Goal: Transaction & Acquisition: Purchase product/service

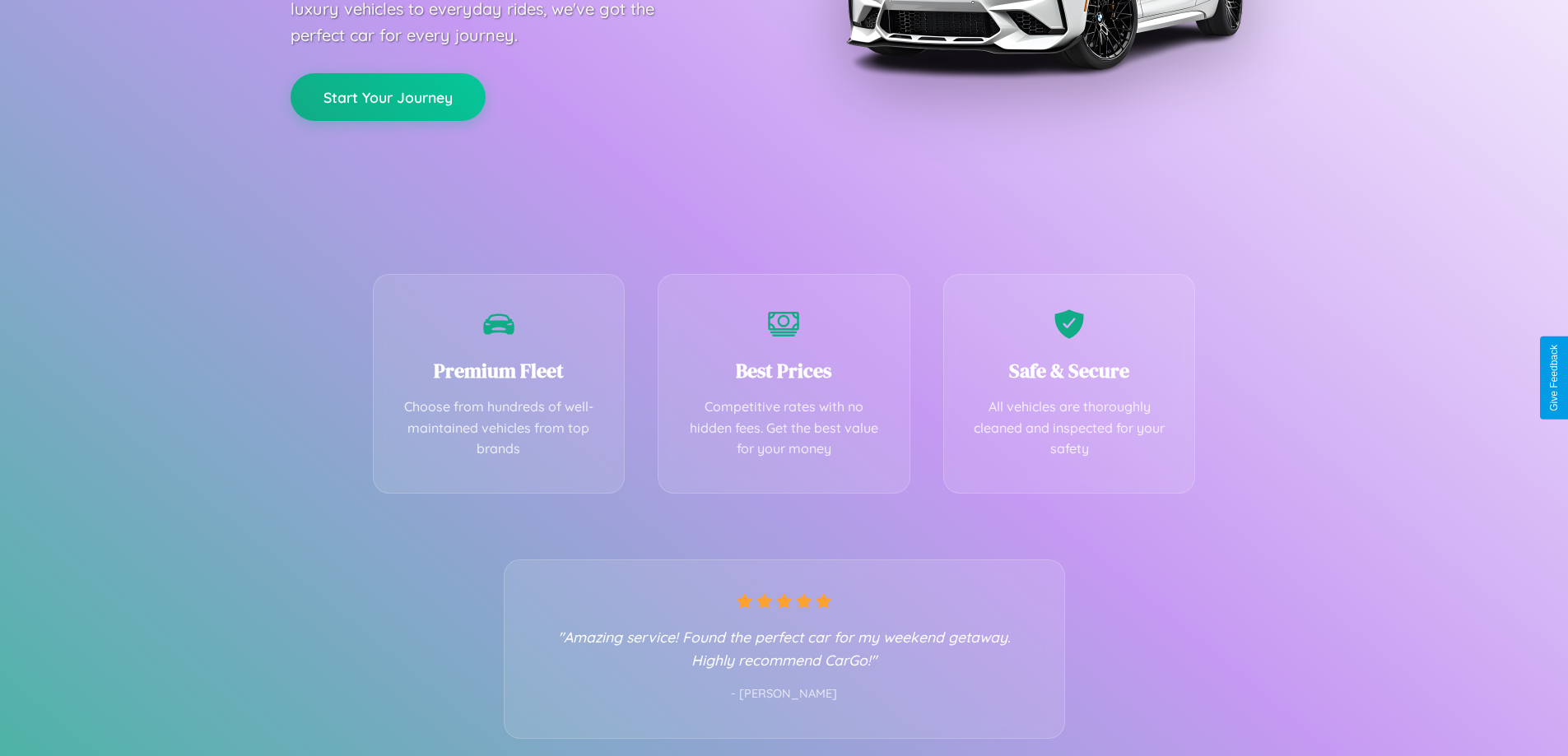
scroll to position [324, 0]
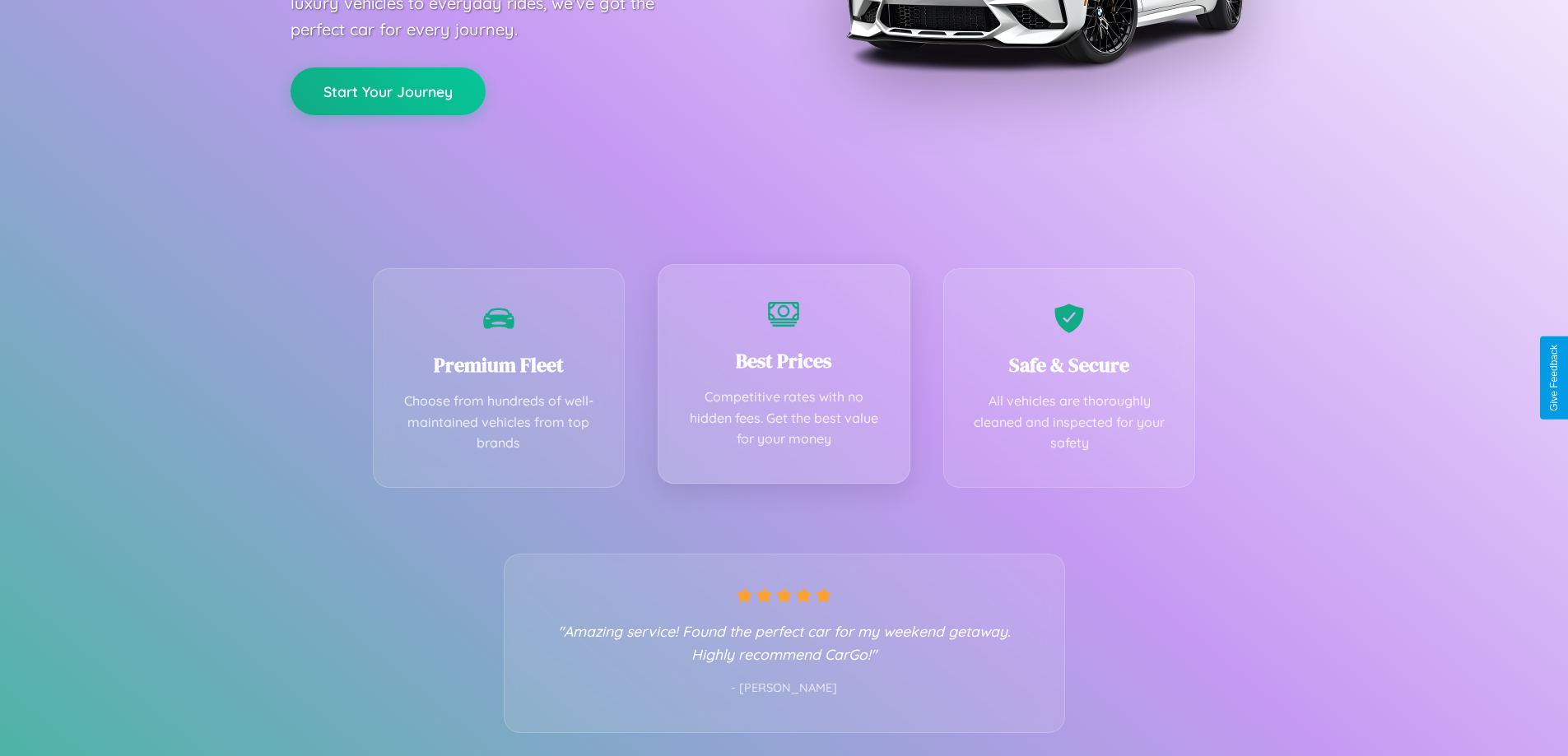
click at [784, 378] on div "Best Prices Competitive rates with no hidden fees. Get the best value for your …" at bounding box center [784, 373] width 253 height 220
click at [388, 90] on button "Start Your Journey" at bounding box center [388, 90] width 195 height 48
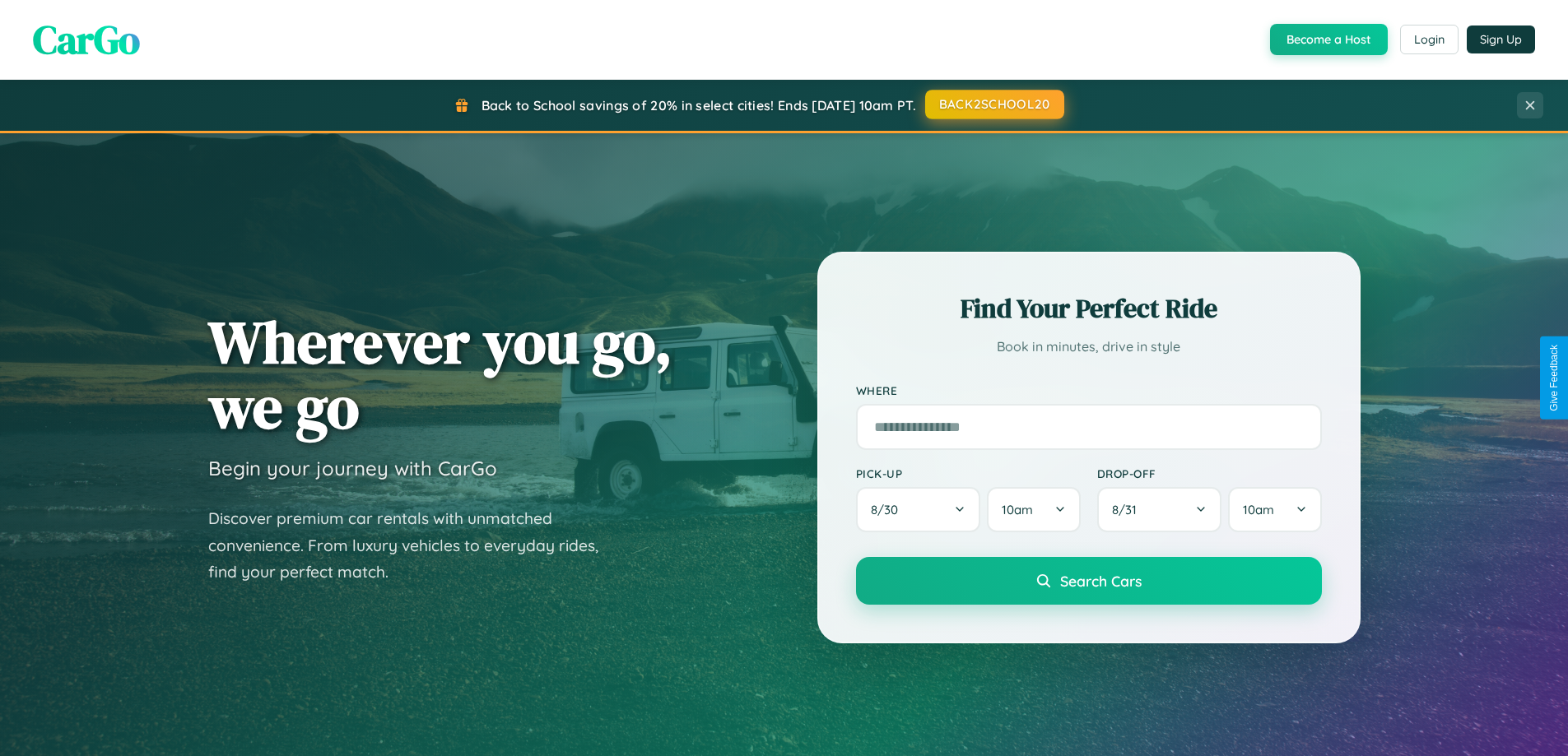
click at [994, 105] on button "BACK2SCHOOL20" at bounding box center [995, 104] width 140 height 29
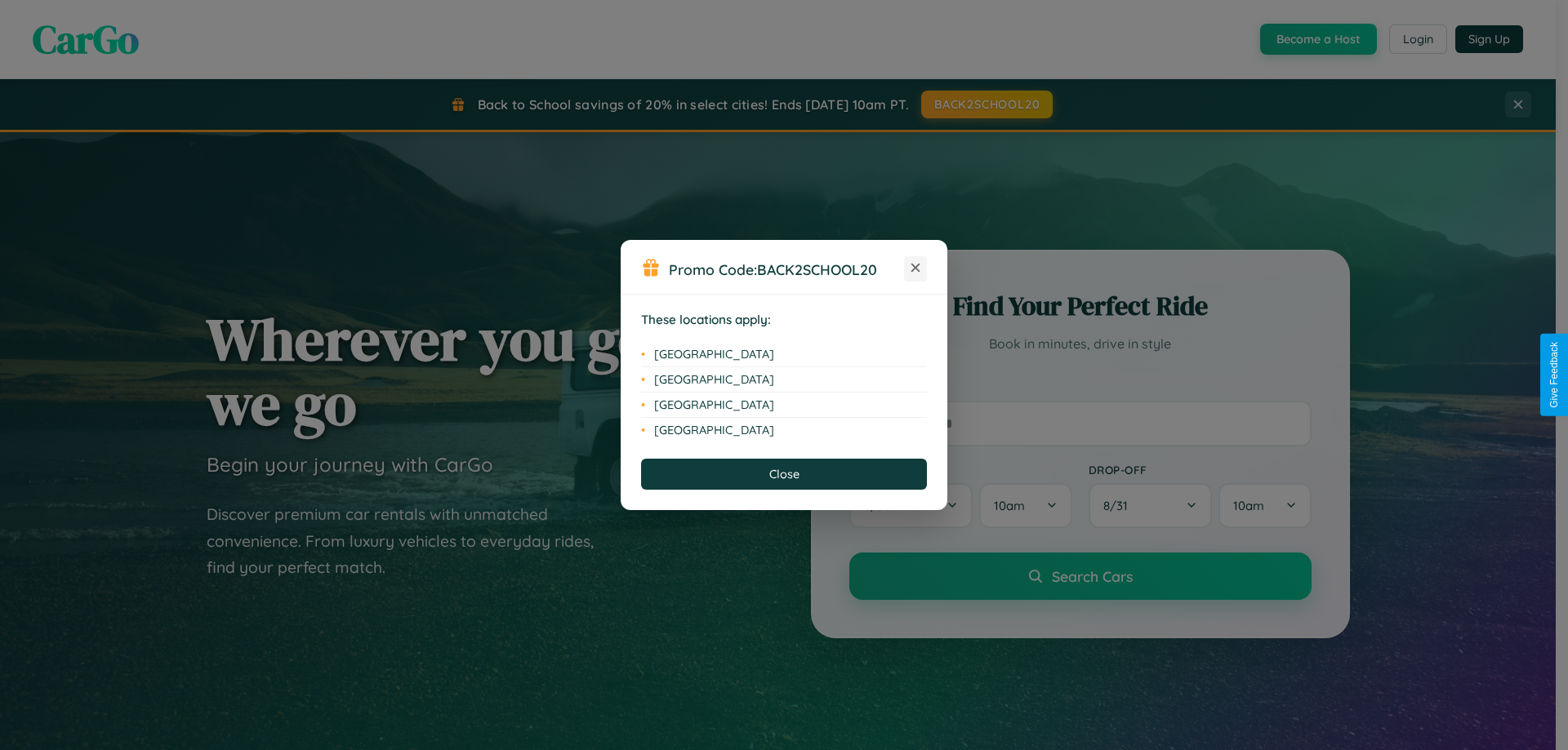
click at [916, 268] on icon at bounding box center [916, 268] width 9 height 9
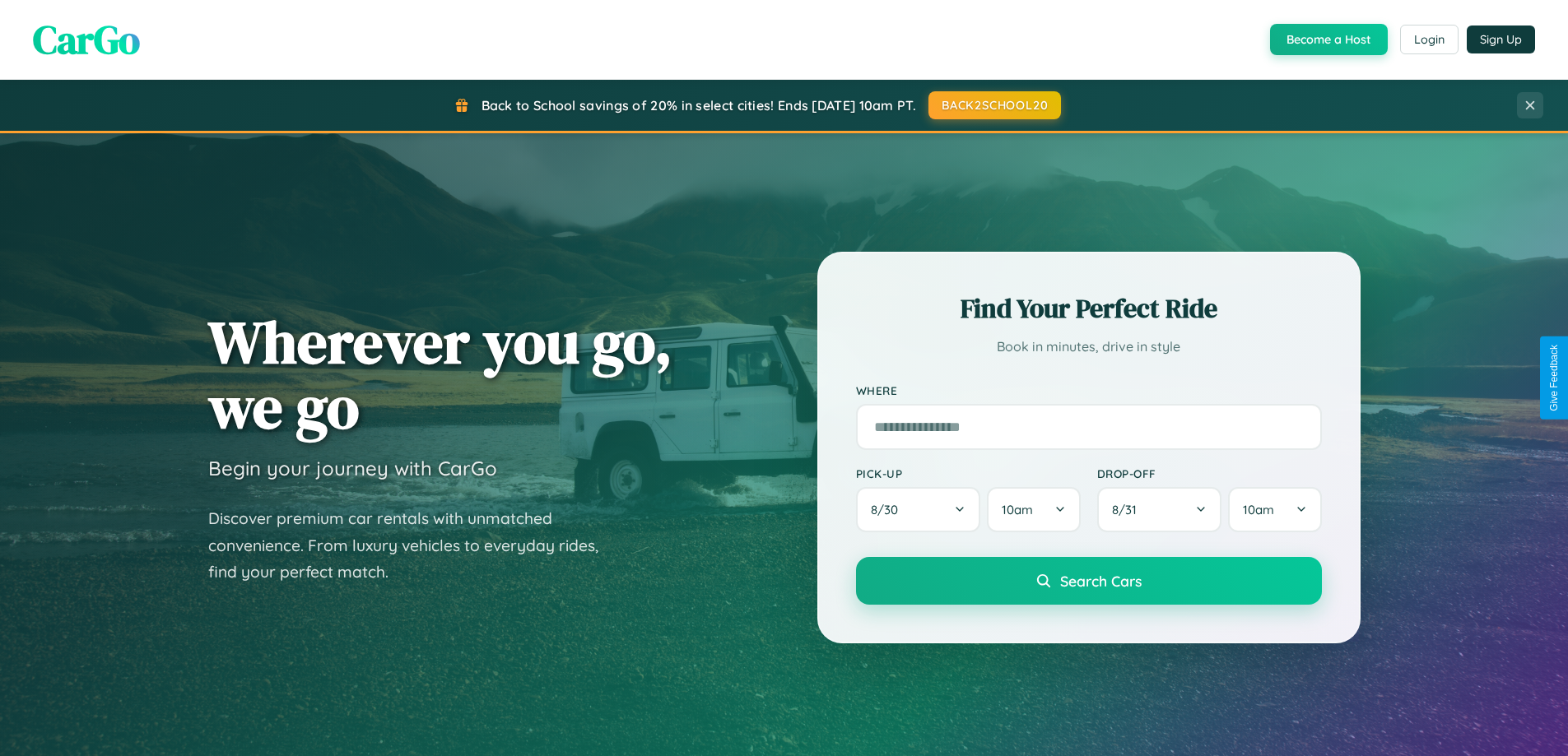
scroll to position [49, 0]
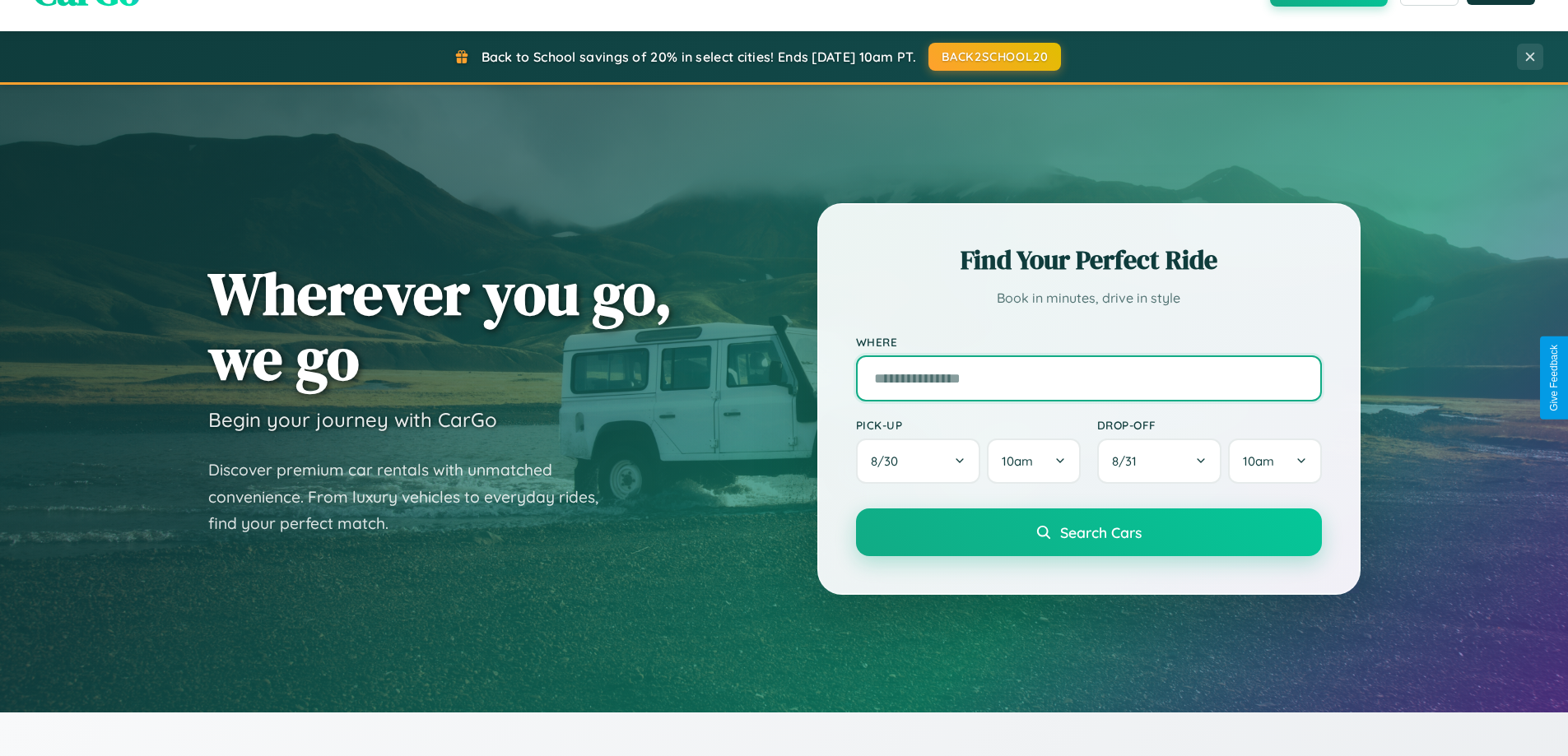
click at [1088, 378] on input "text" at bounding box center [1089, 378] width 466 height 46
type input "******"
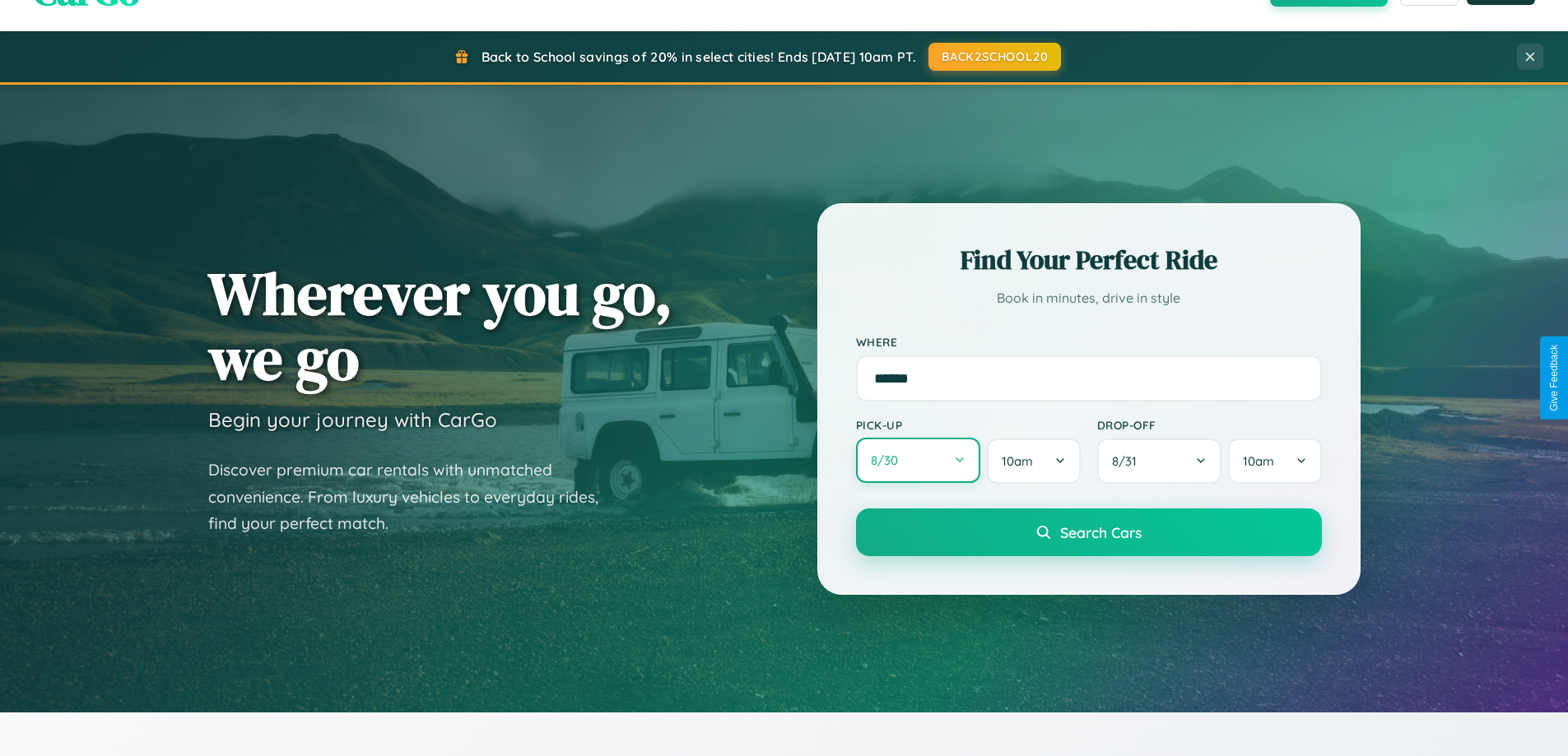
click at [917, 461] on button "8 / 30" at bounding box center [918, 460] width 125 height 45
select select "*"
select select "****"
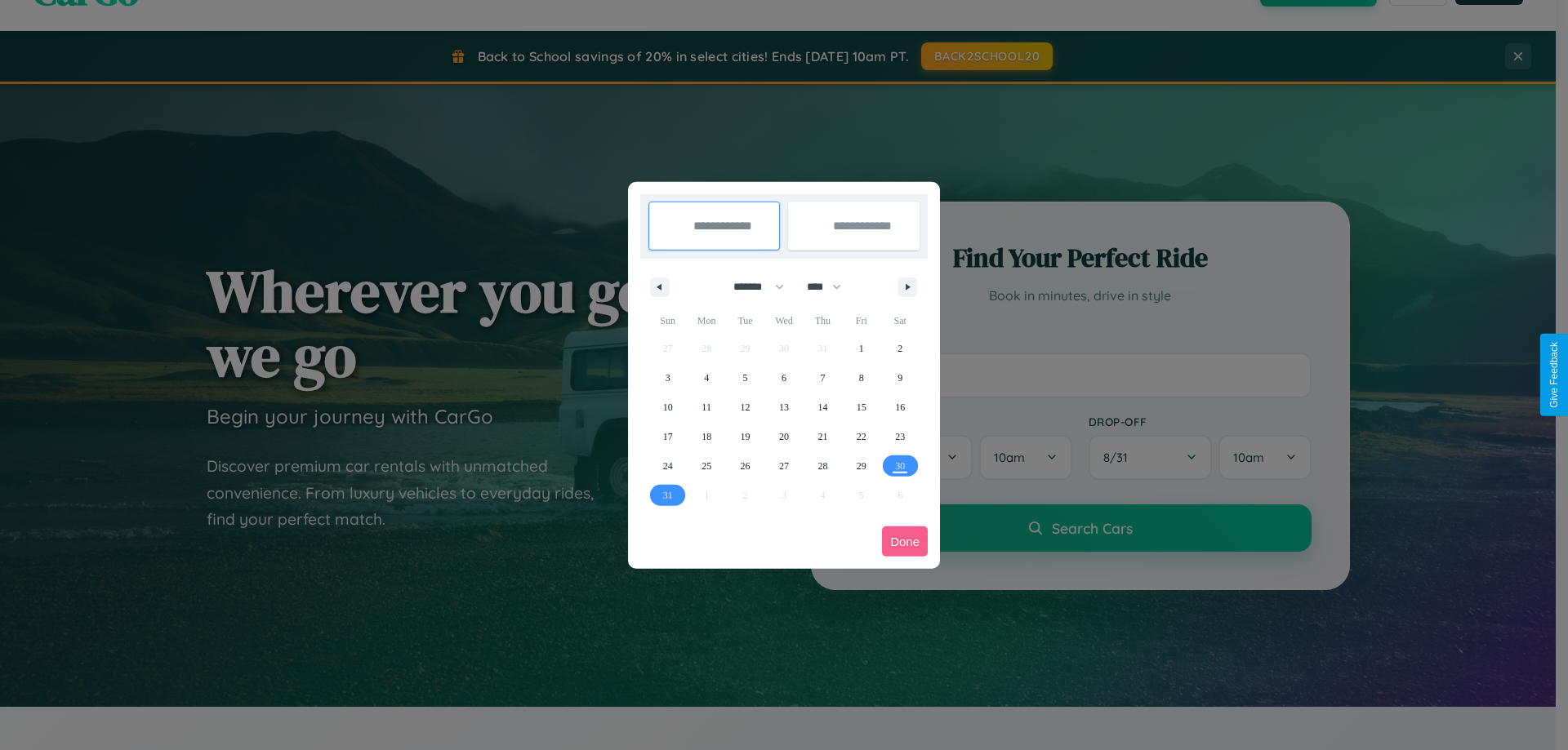
click at [751, 286] on select "******* ******** ***** ***** *** **** **** ****** ********* ******* ******** **…" at bounding box center [756, 286] width 69 height 27
select select "*"
drag, startPoint x: 832, startPoint y: 286, endPoint x: 784, endPoint y: 327, distance: 63.1
click at [832, 286] on select "**** **** **** **** **** **** **** **** **** **** **** **** **** **** **** ****…" at bounding box center [823, 286] width 49 height 27
select select "****"
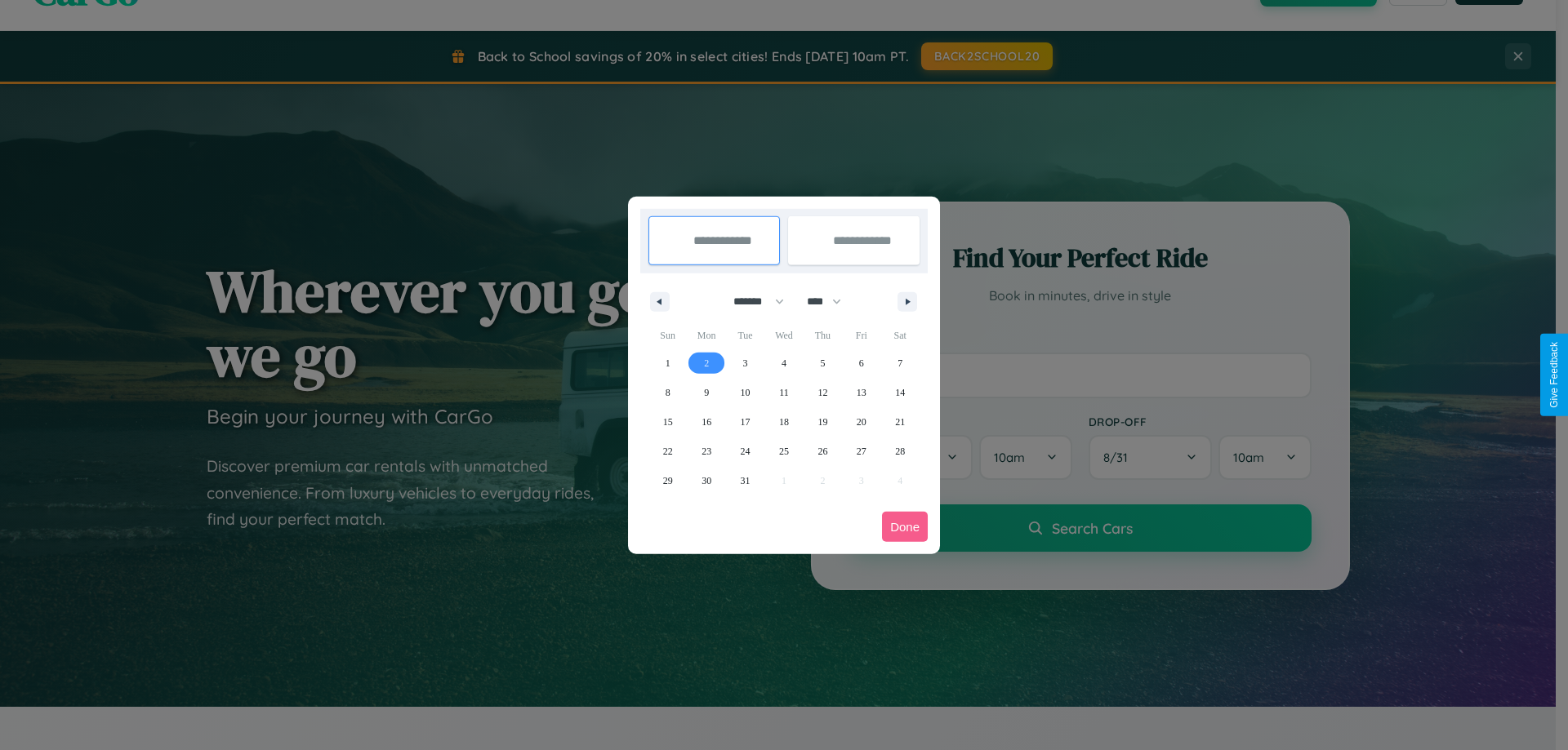
click at [706, 363] on span "2" at bounding box center [706, 363] width 5 height 29
type input "**********"
click at [900, 363] on span "7" at bounding box center [900, 363] width 5 height 29
type input "**********"
click at [905, 526] on button "Done" at bounding box center [905, 526] width 46 height 30
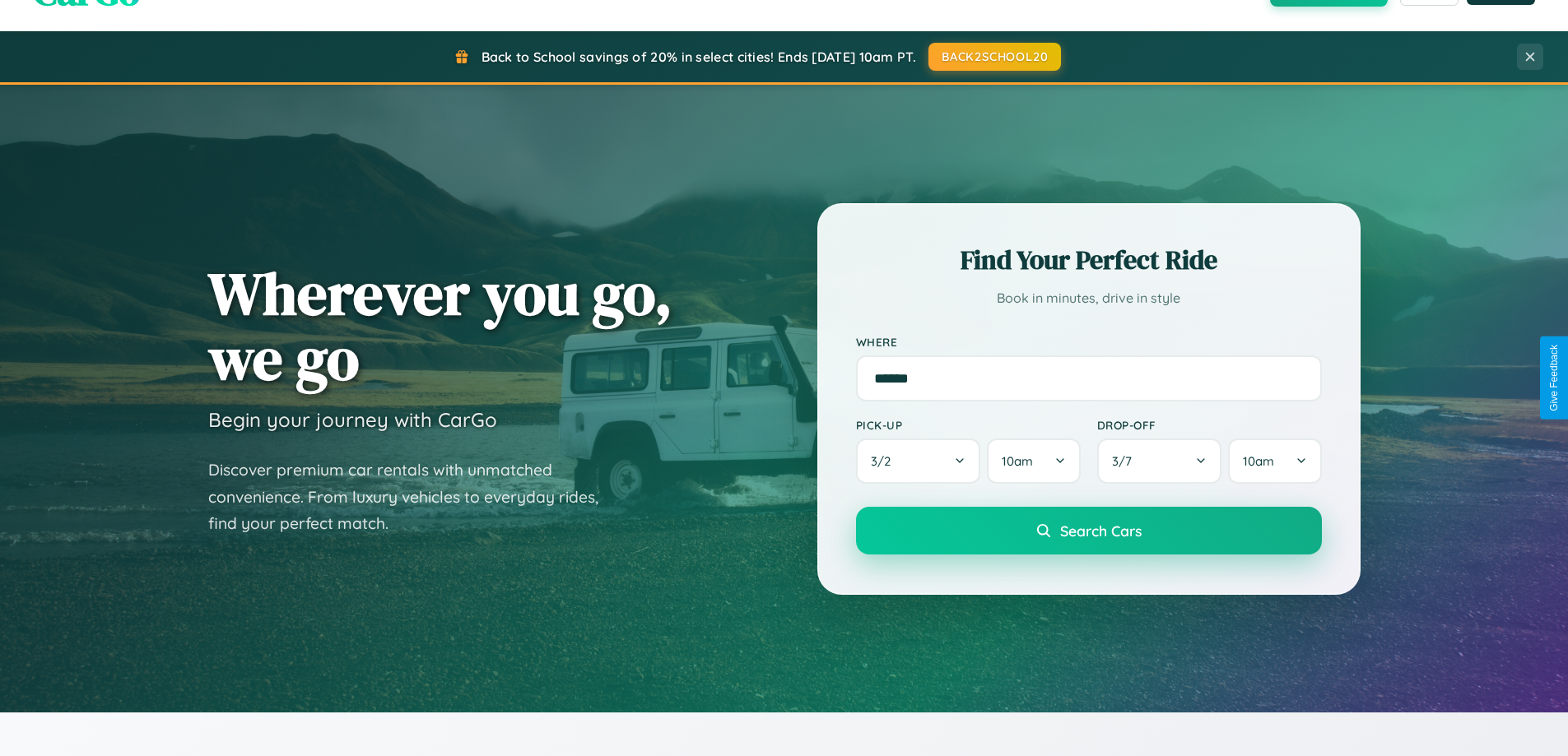
click at [1088, 531] on span "Search Cars" at bounding box center [1101, 531] width 81 height 18
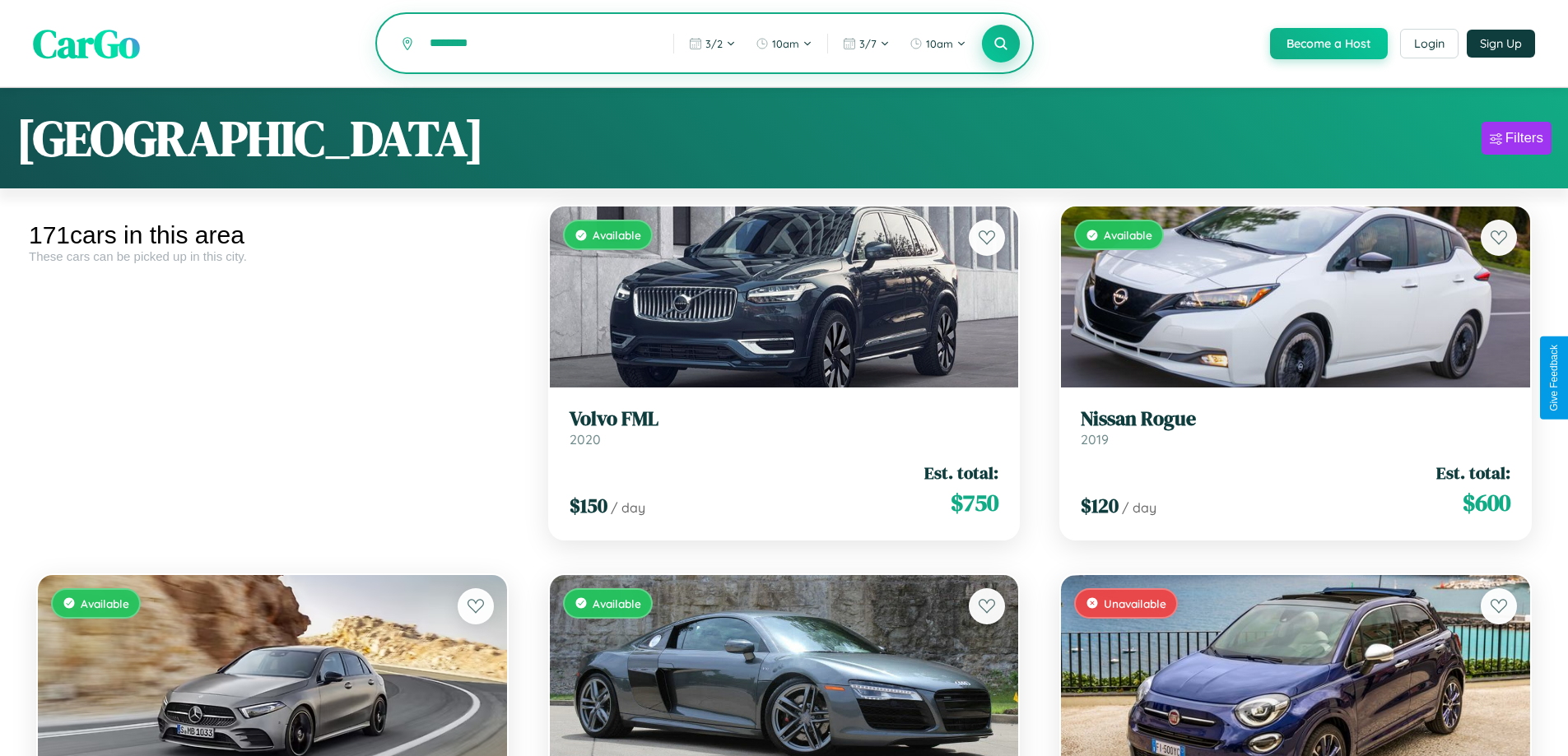
type input "********"
click at [1000, 44] on icon at bounding box center [1001, 43] width 16 height 16
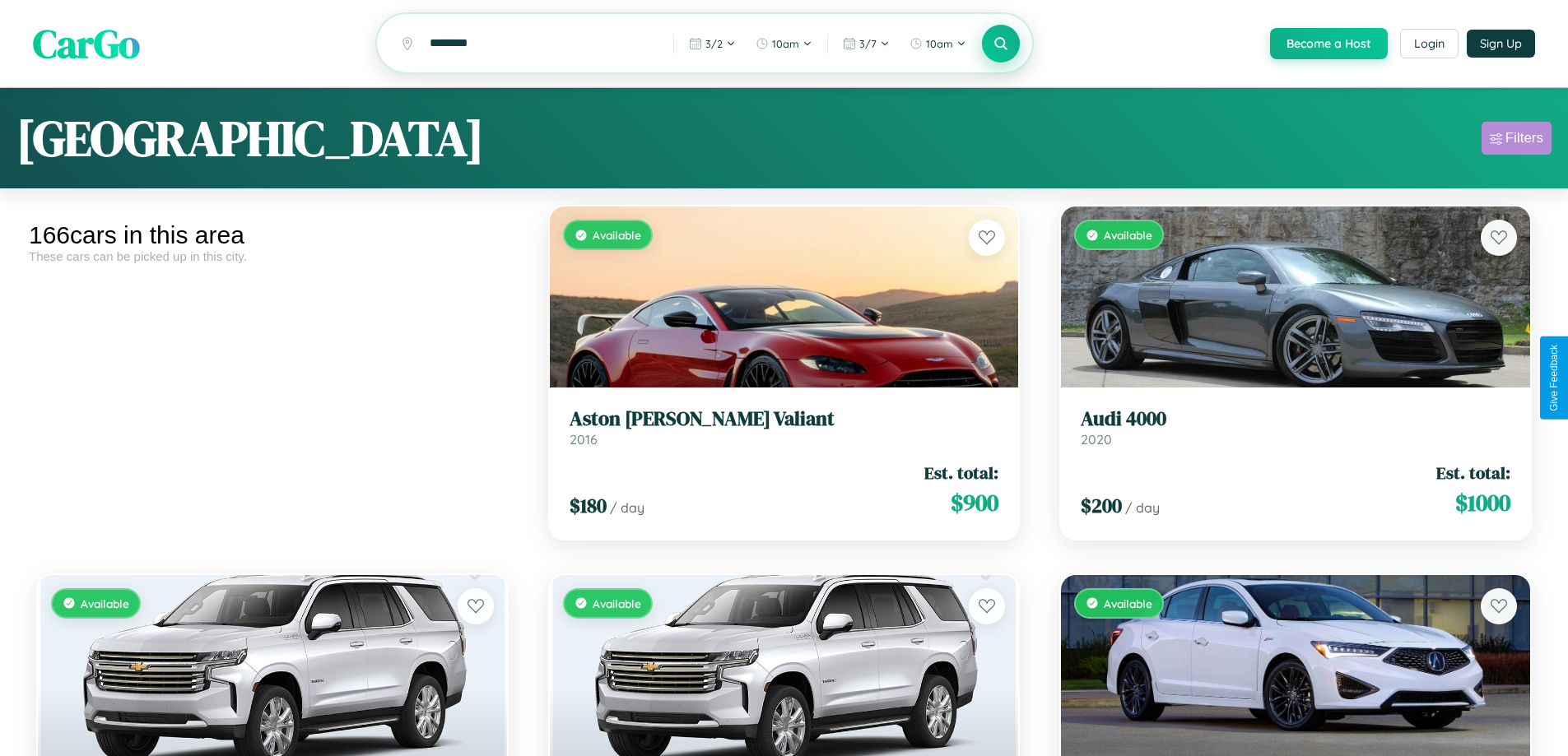
click at [1516, 140] on div "Filters" at bounding box center [1525, 138] width 38 height 16
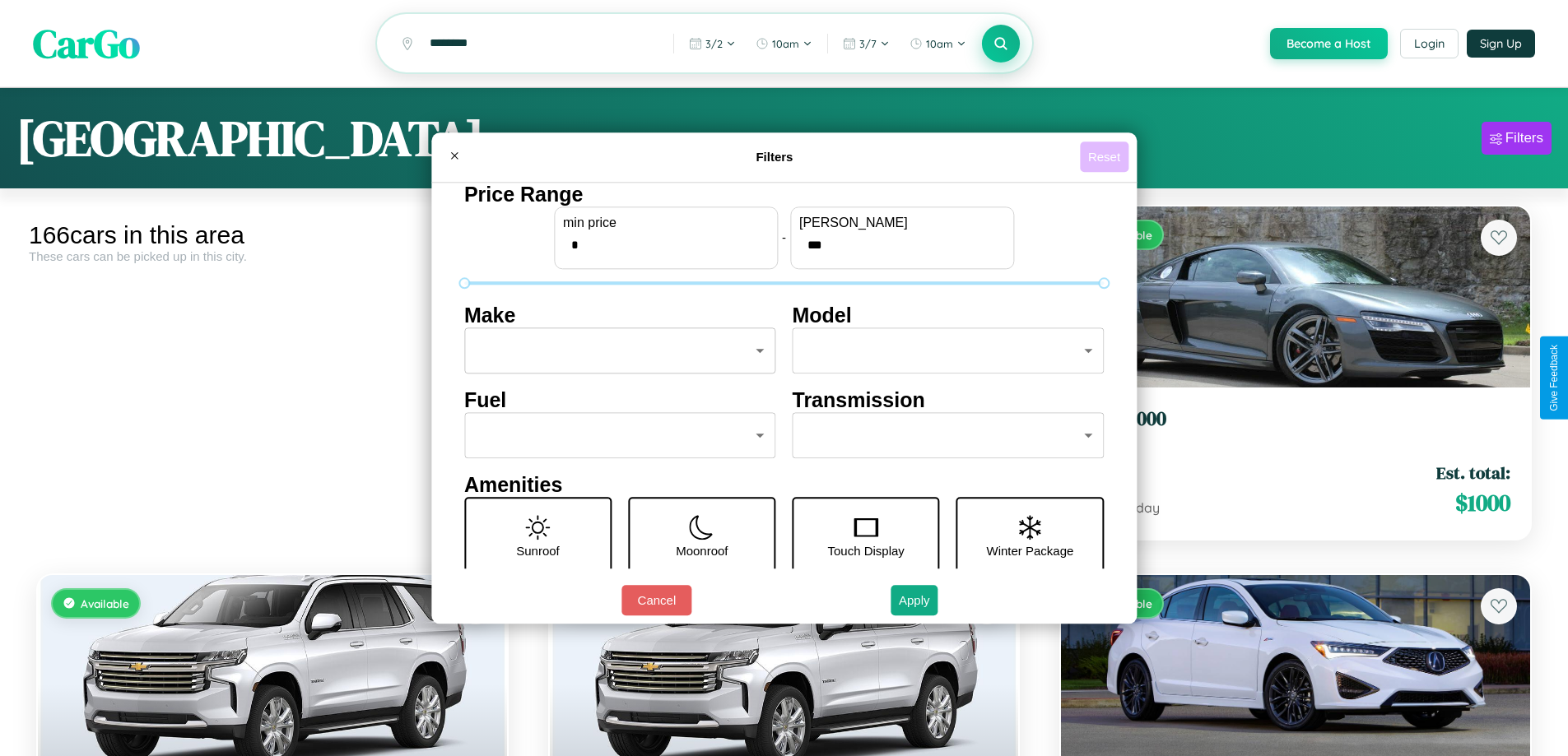
click at [1106, 156] on button "Reset" at bounding box center [1104, 156] width 49 height 30
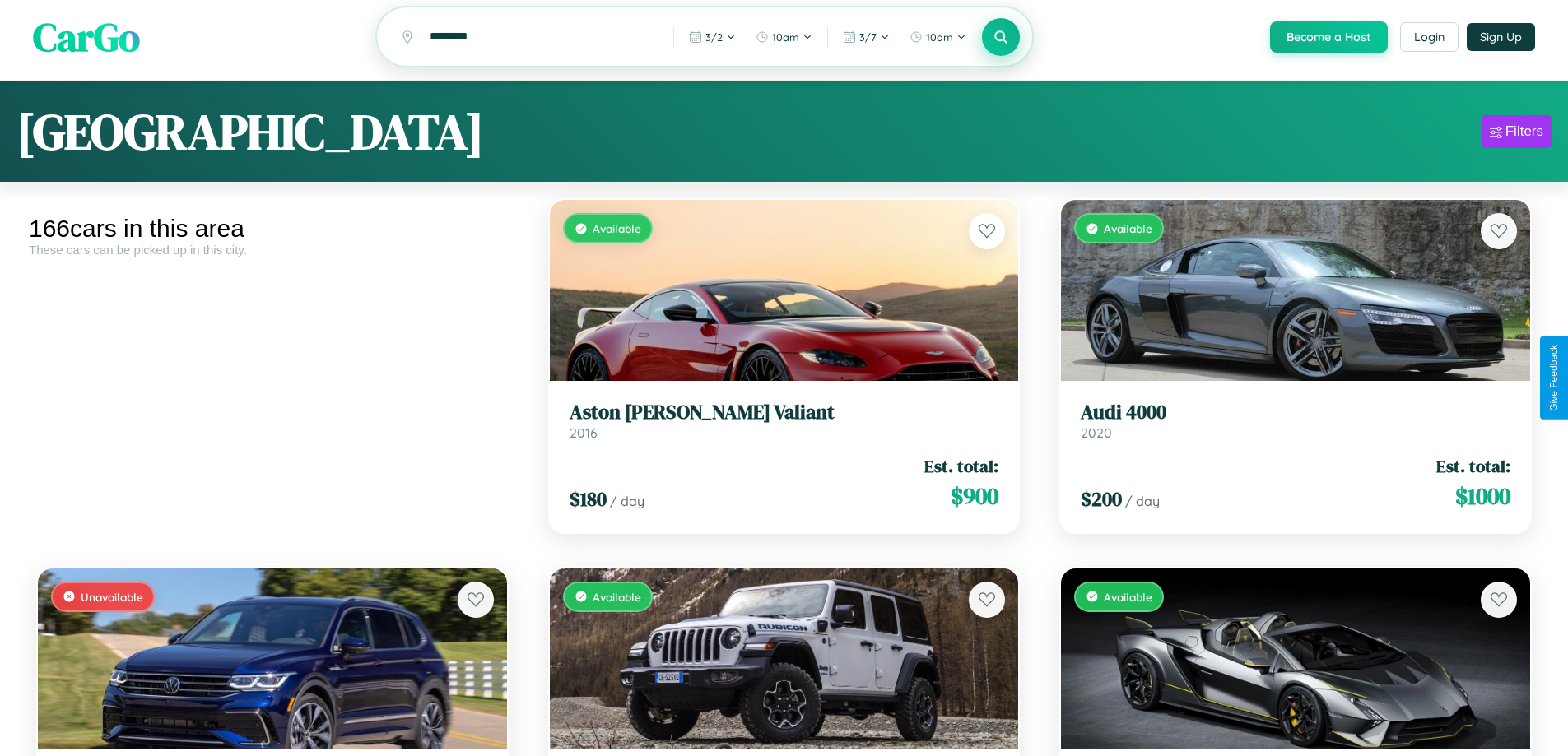
scroll to position [3548, 0]
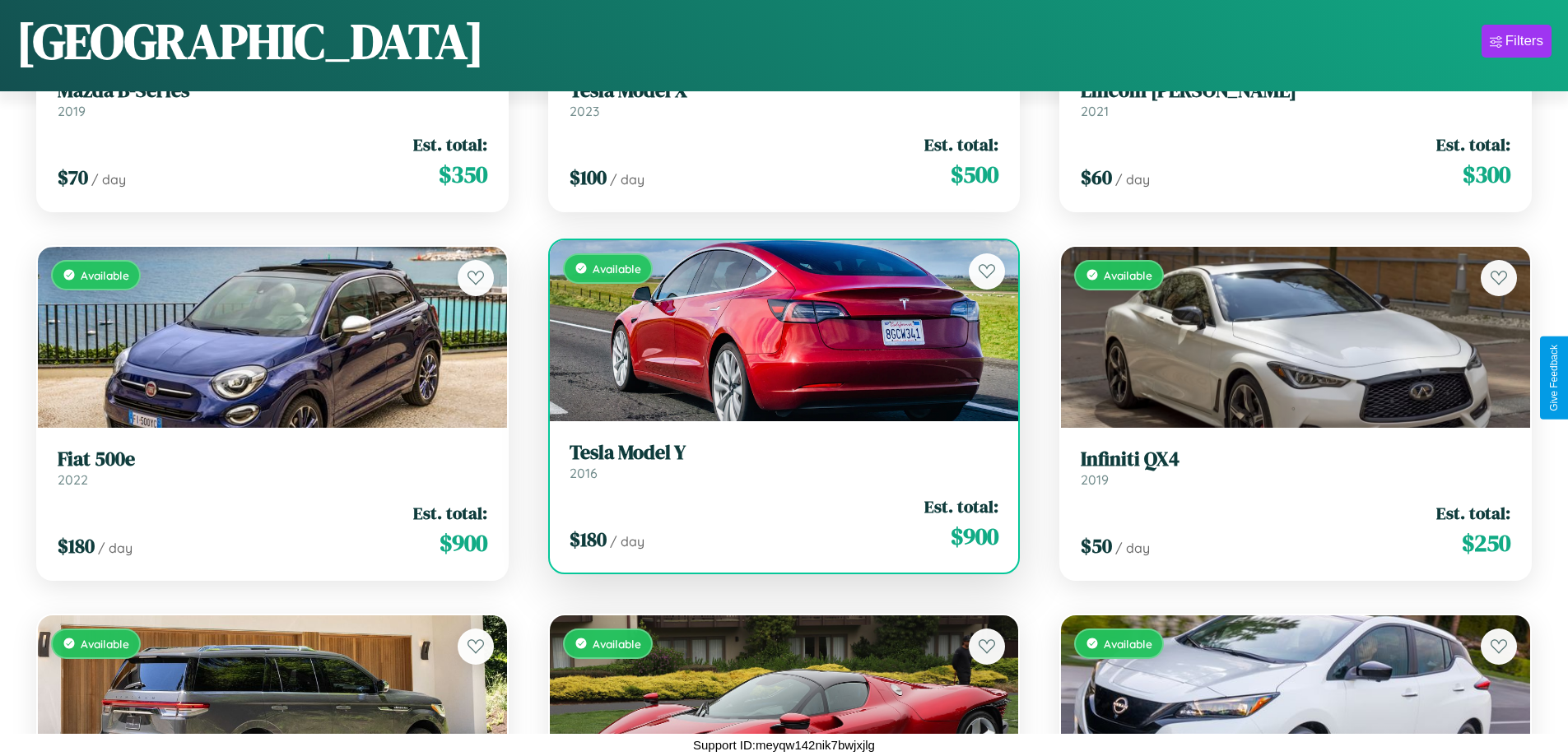
click at [777, 462] on h3 "Tesla Model Y" at bounding box center [784, 452] width 430 height 24
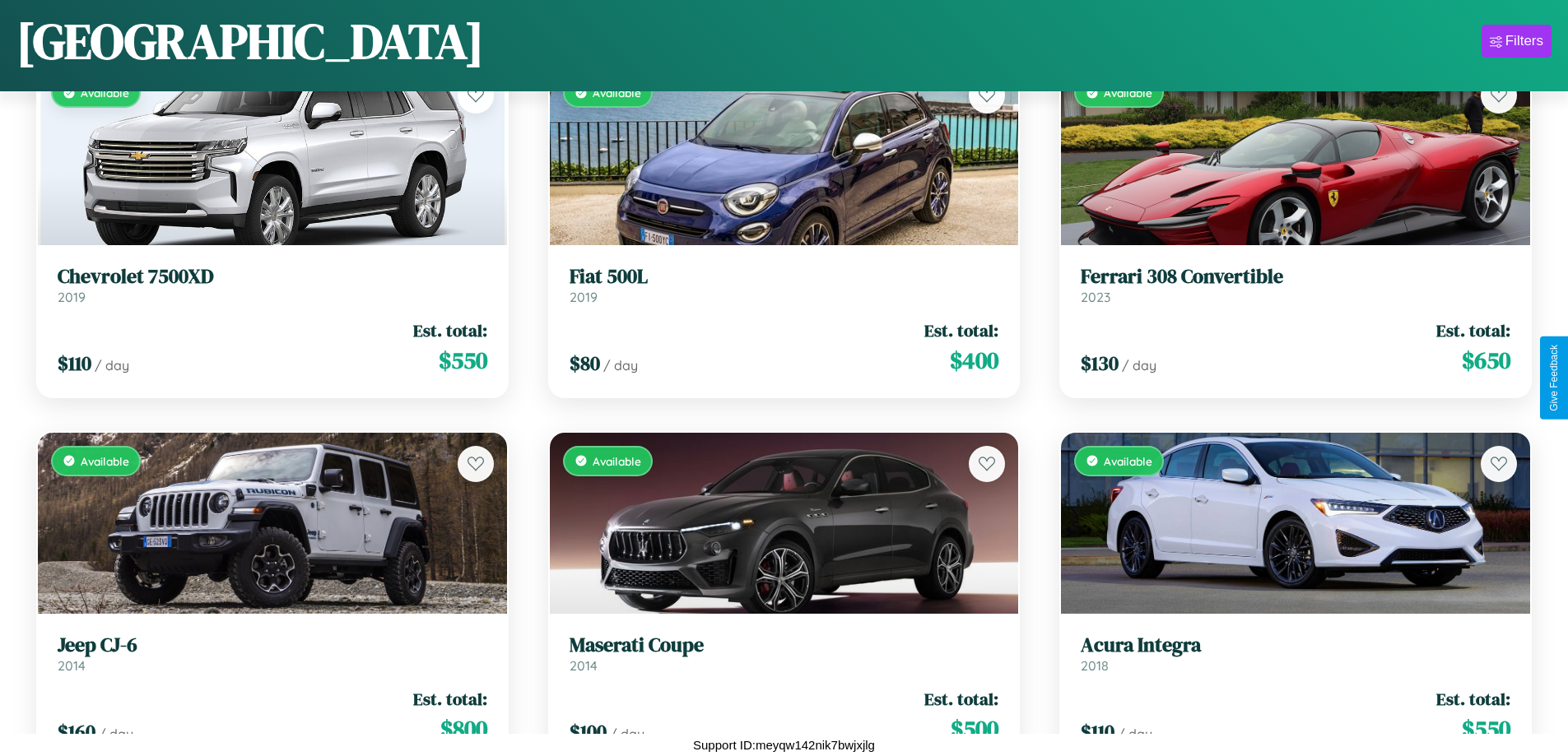
scroll to position [9444, 0]
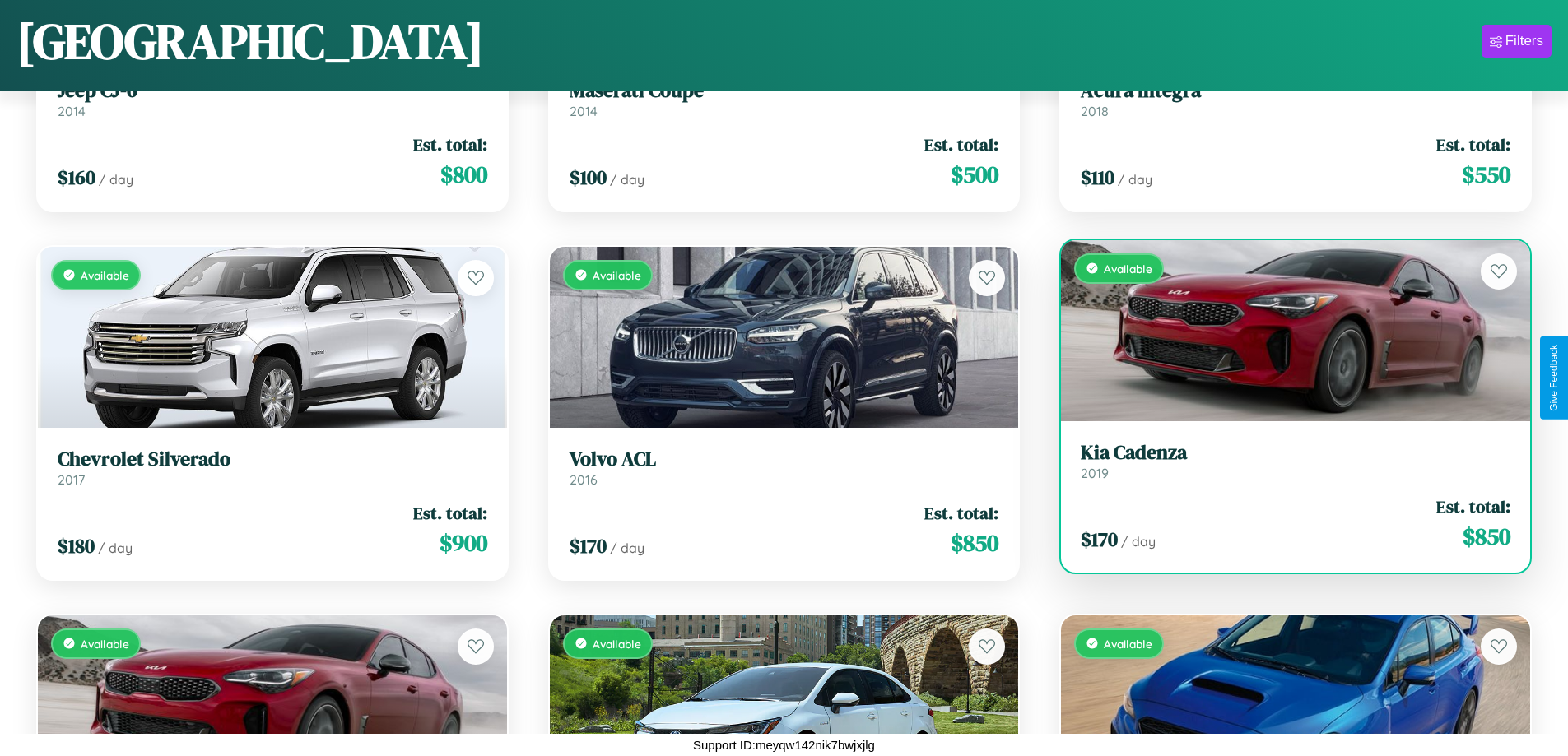
click at [1285, 468] on link "Kia Cadenza 2019" at bounding box center [1296, 461] width 430 height 41
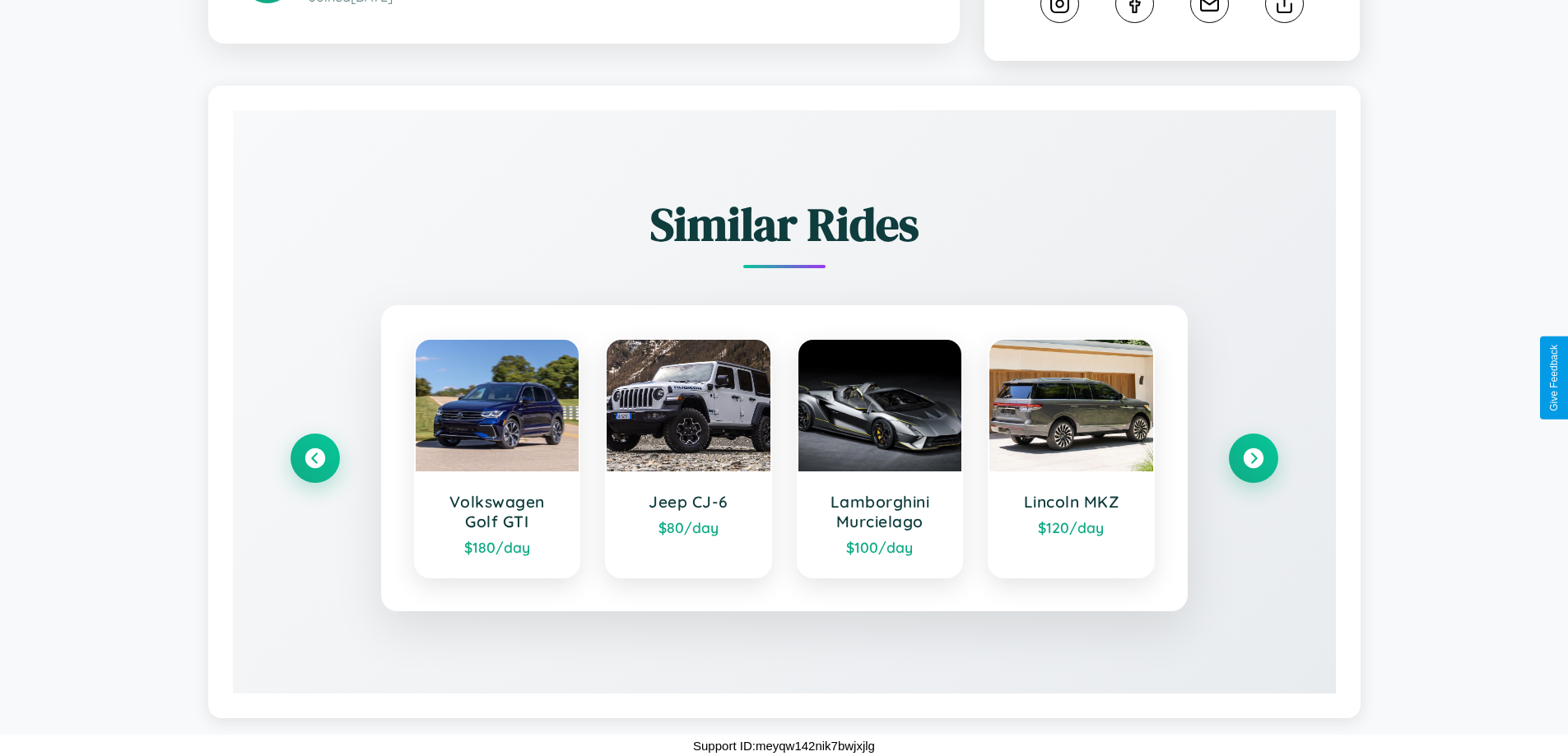
scroll to position [916, 0]
click at [1253, 457] on icon at bounding box center [1253, 458] width 23 height 23
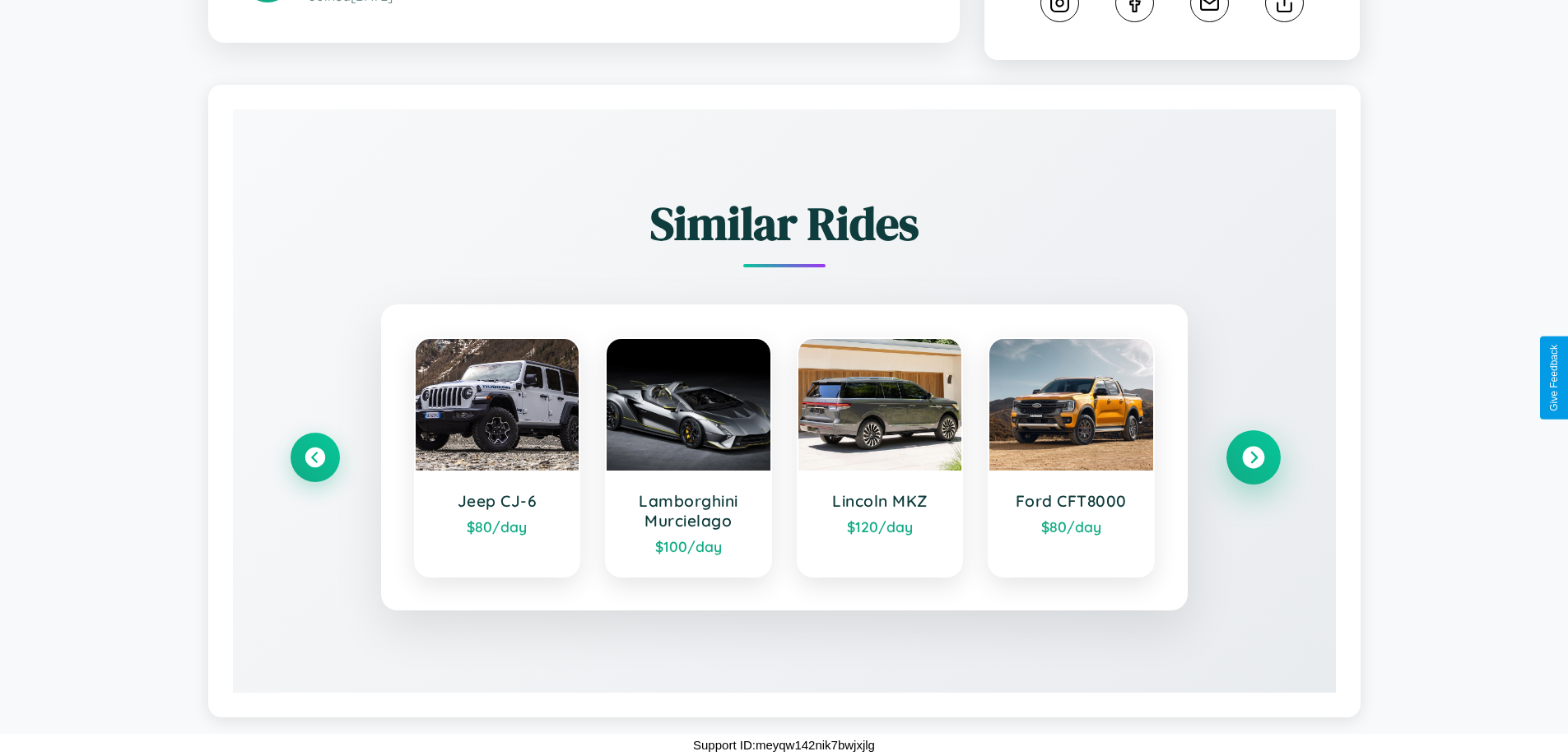
click at [1253, 457] on icon at bounding box center [1253, 458] width 23 height 23
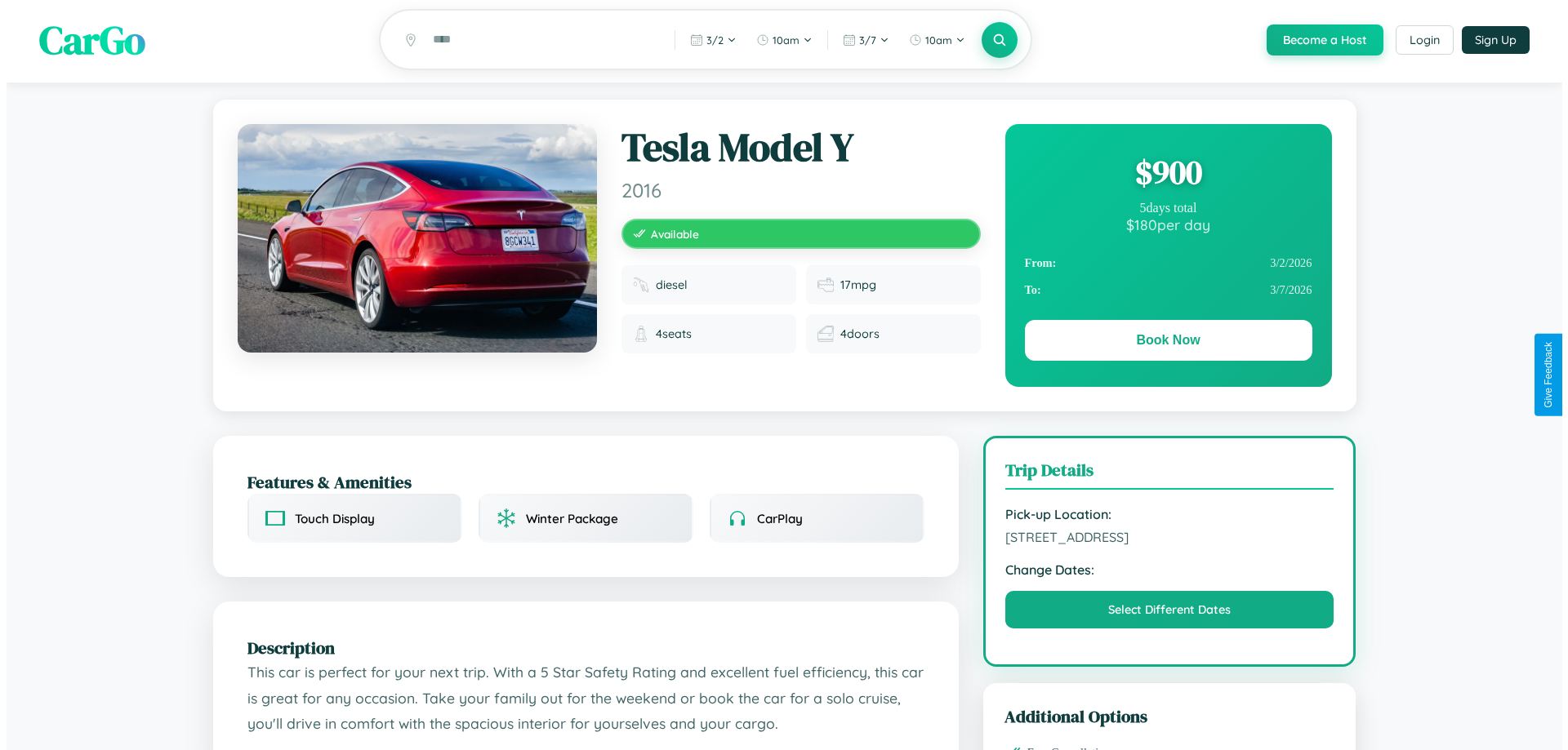
scroll to position [0, 0]
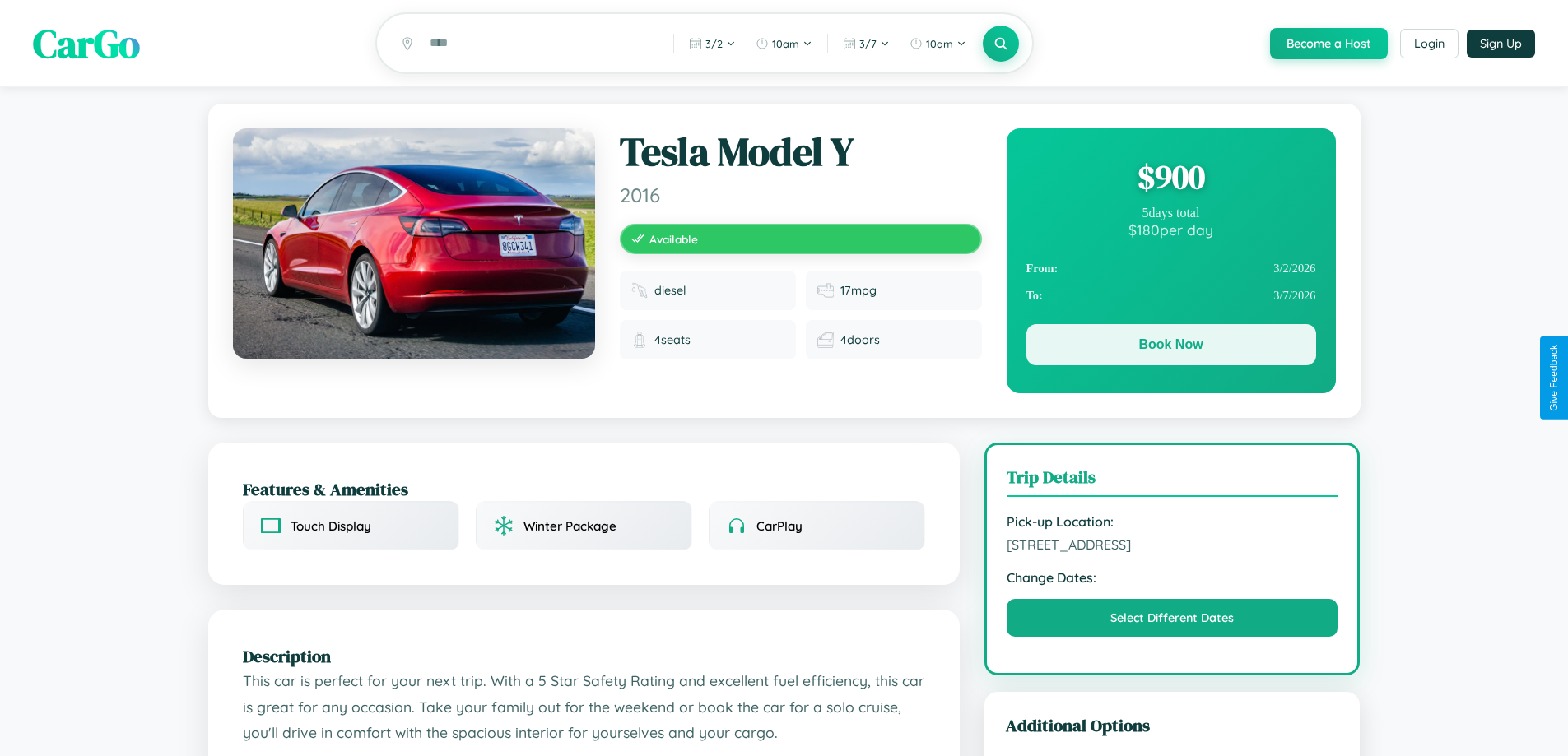
click at [1171, 347] on button "Book Now" at bounding box center [1171, 345] width 289 height 41
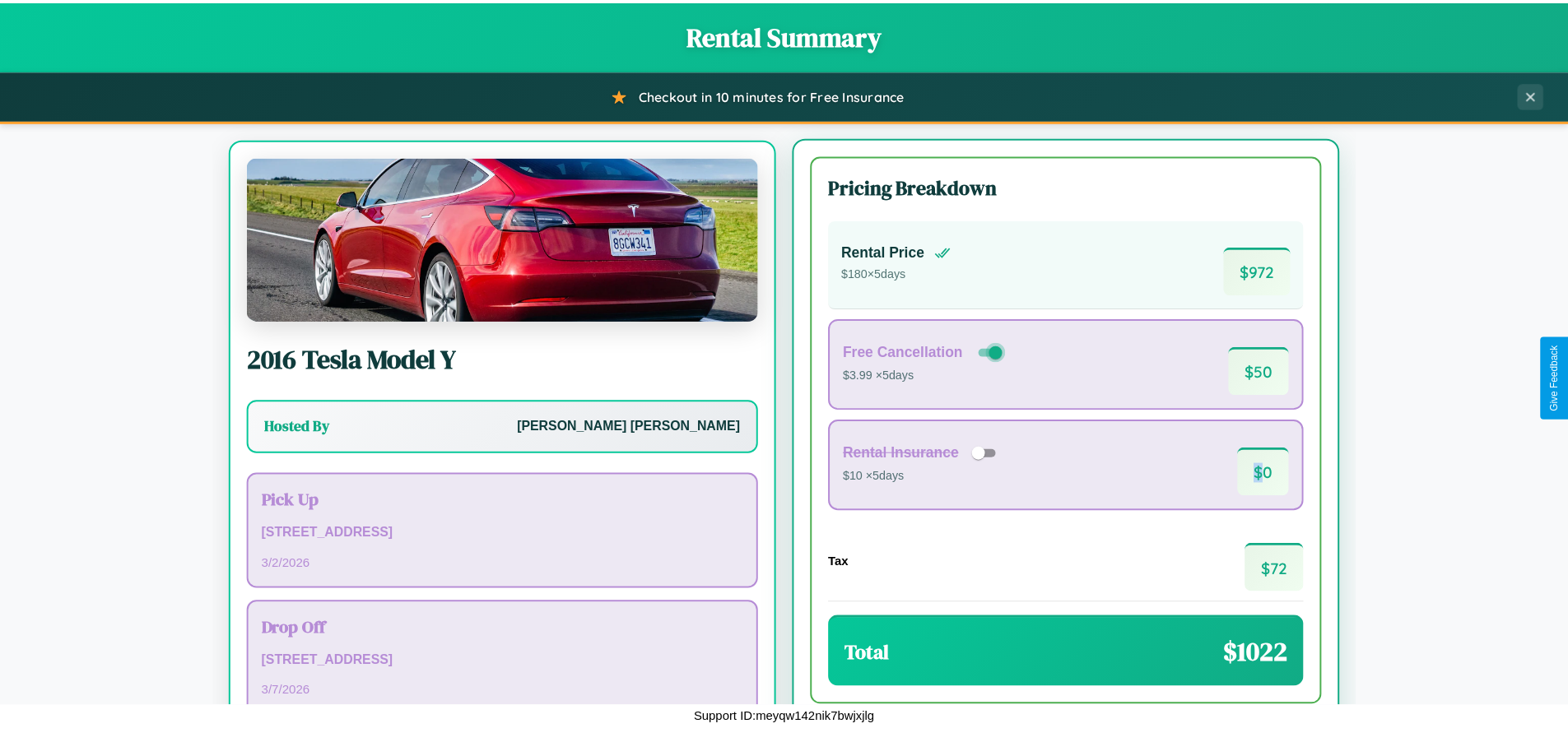
scroll to position [76, 0]
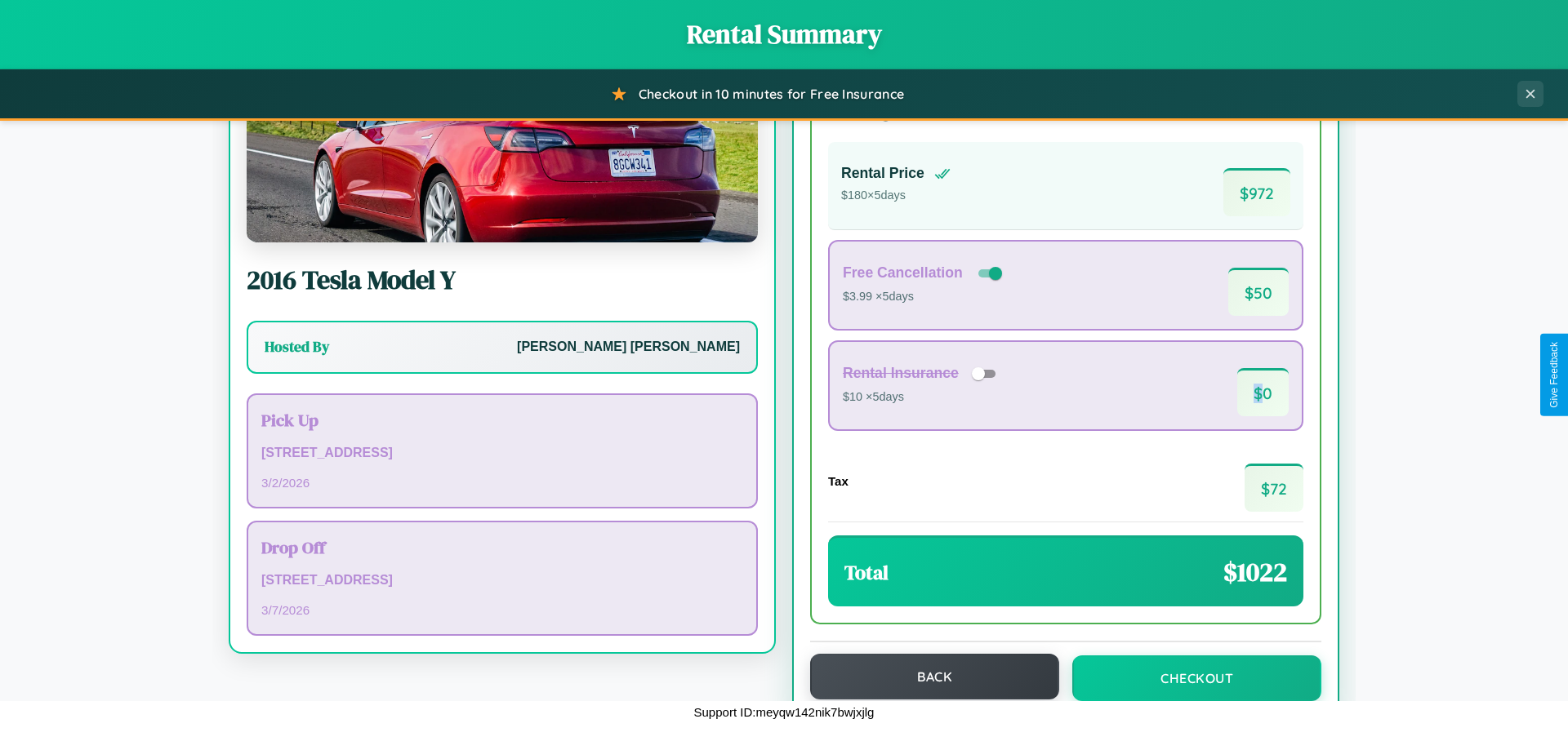
click at [927, 677] on button "Back" at bounding box center [935, 676] width 249 height 46
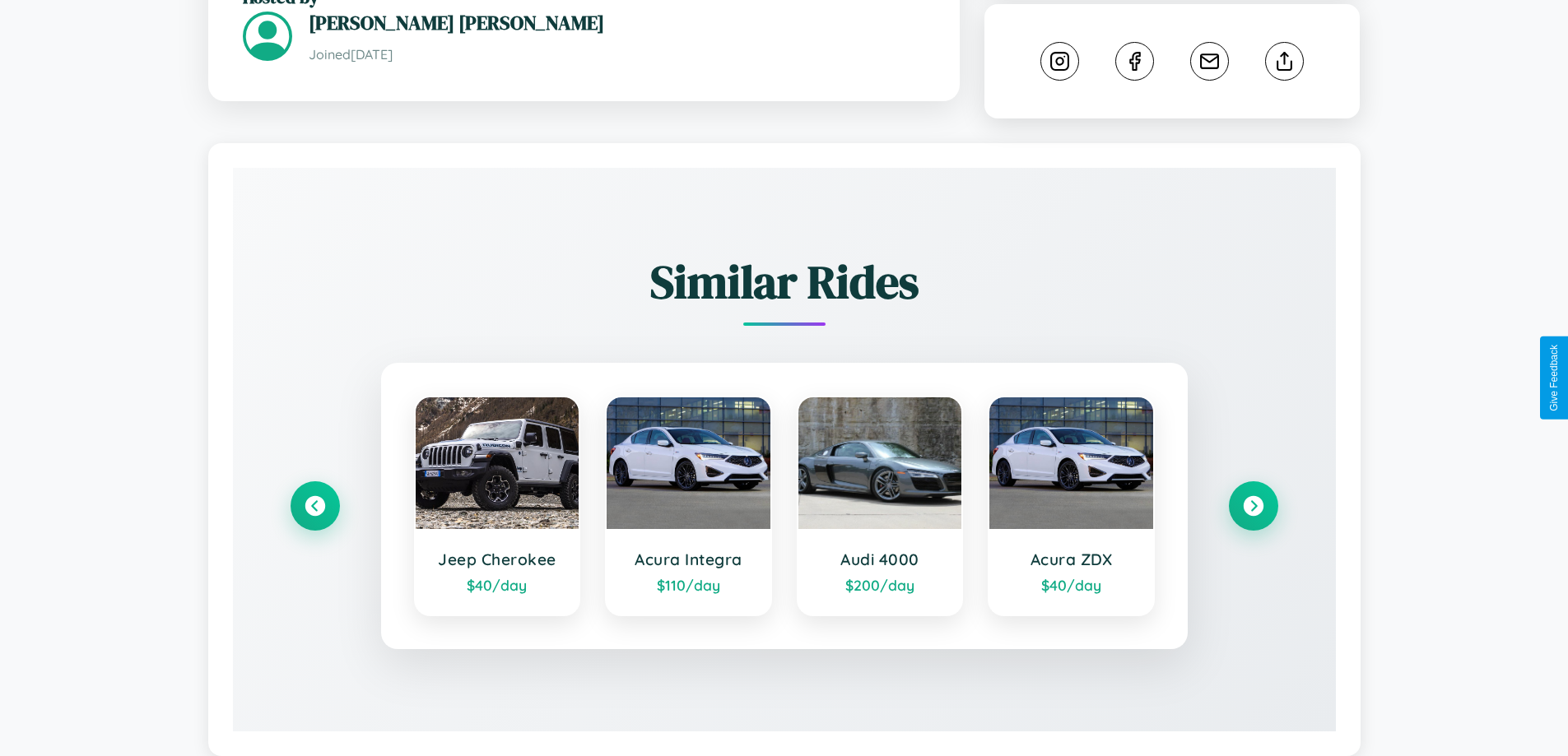
scroll to position [896, 0]
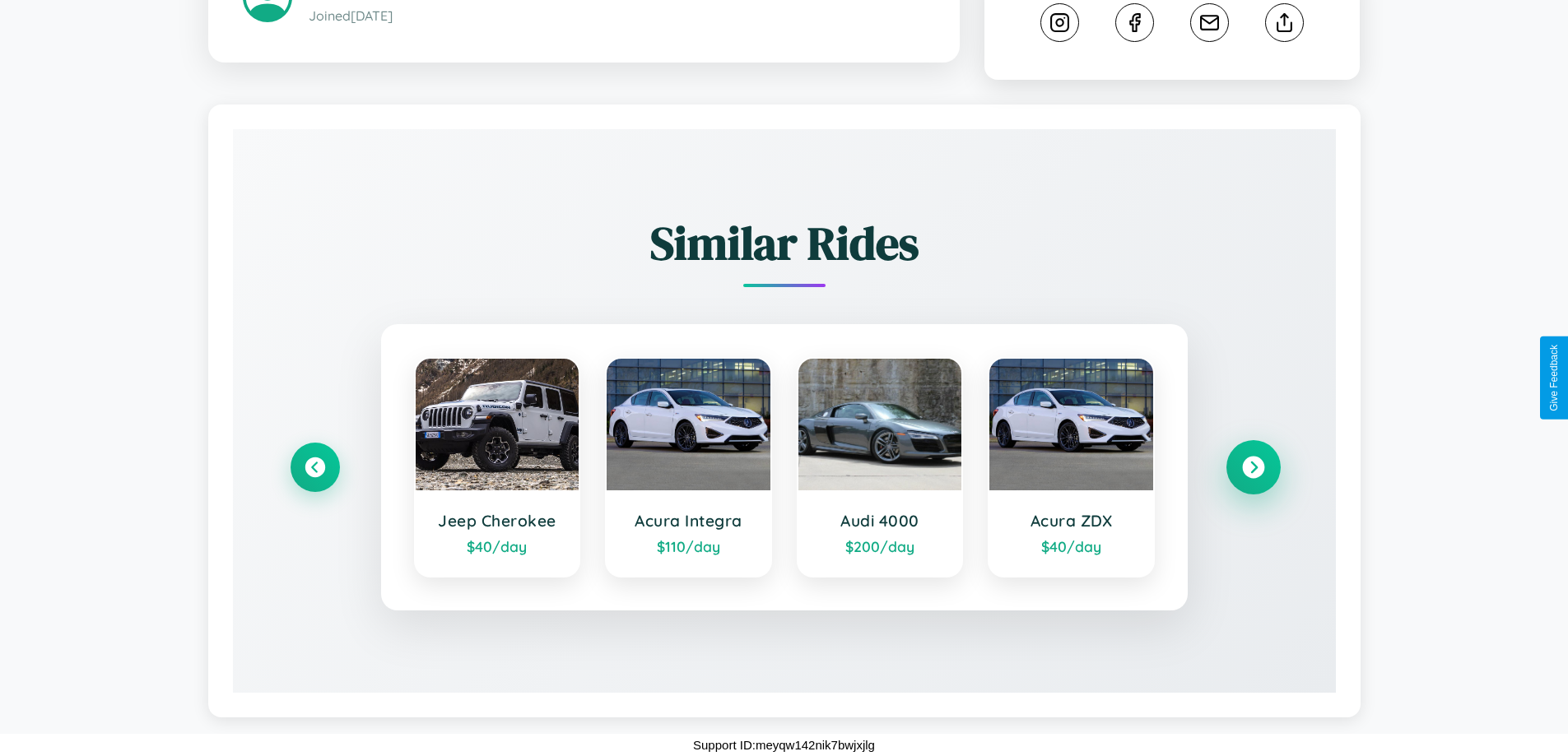
click at [1253, 468] on icon at bounding box center [1253, 468] width 23 height 23
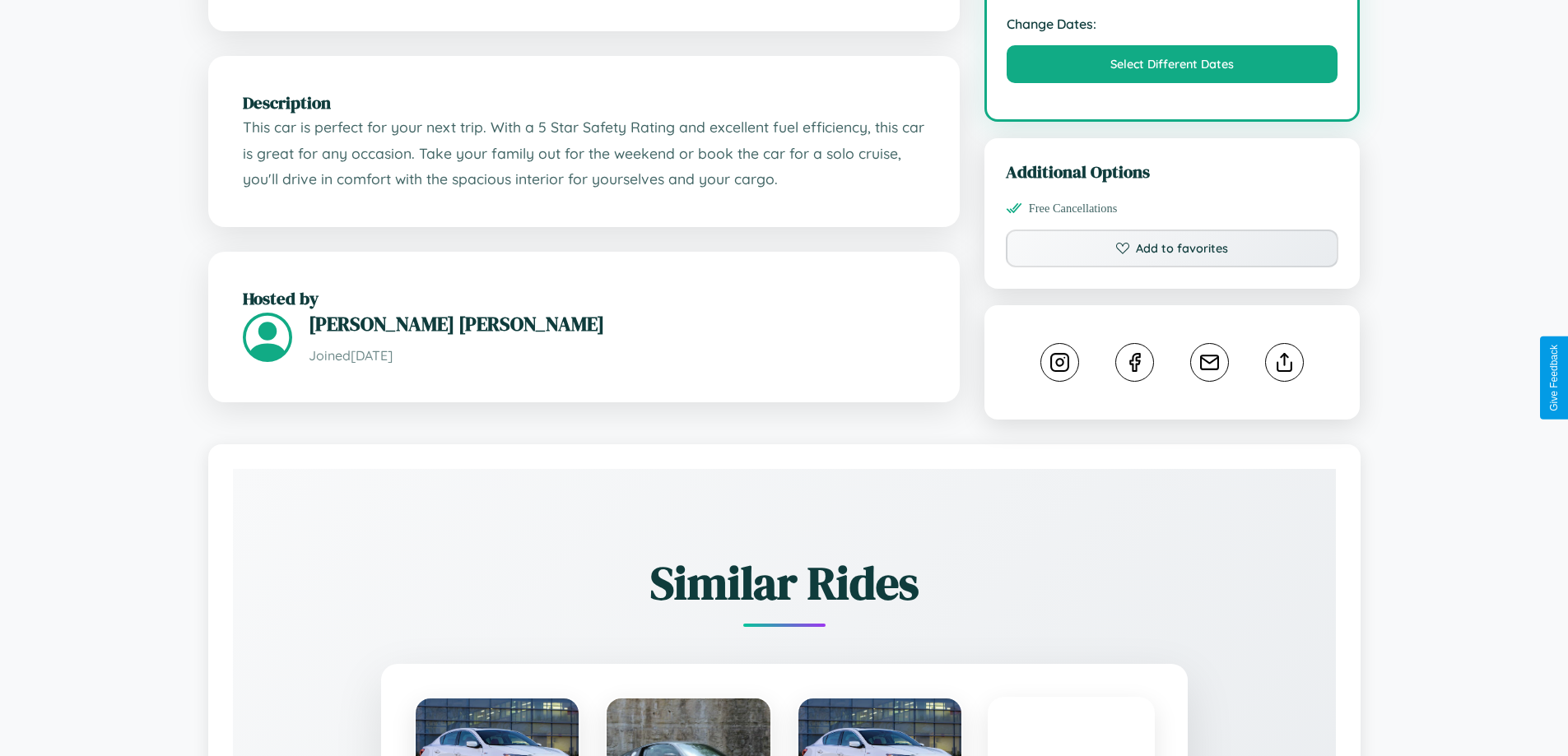
scroll to position [541, 0]
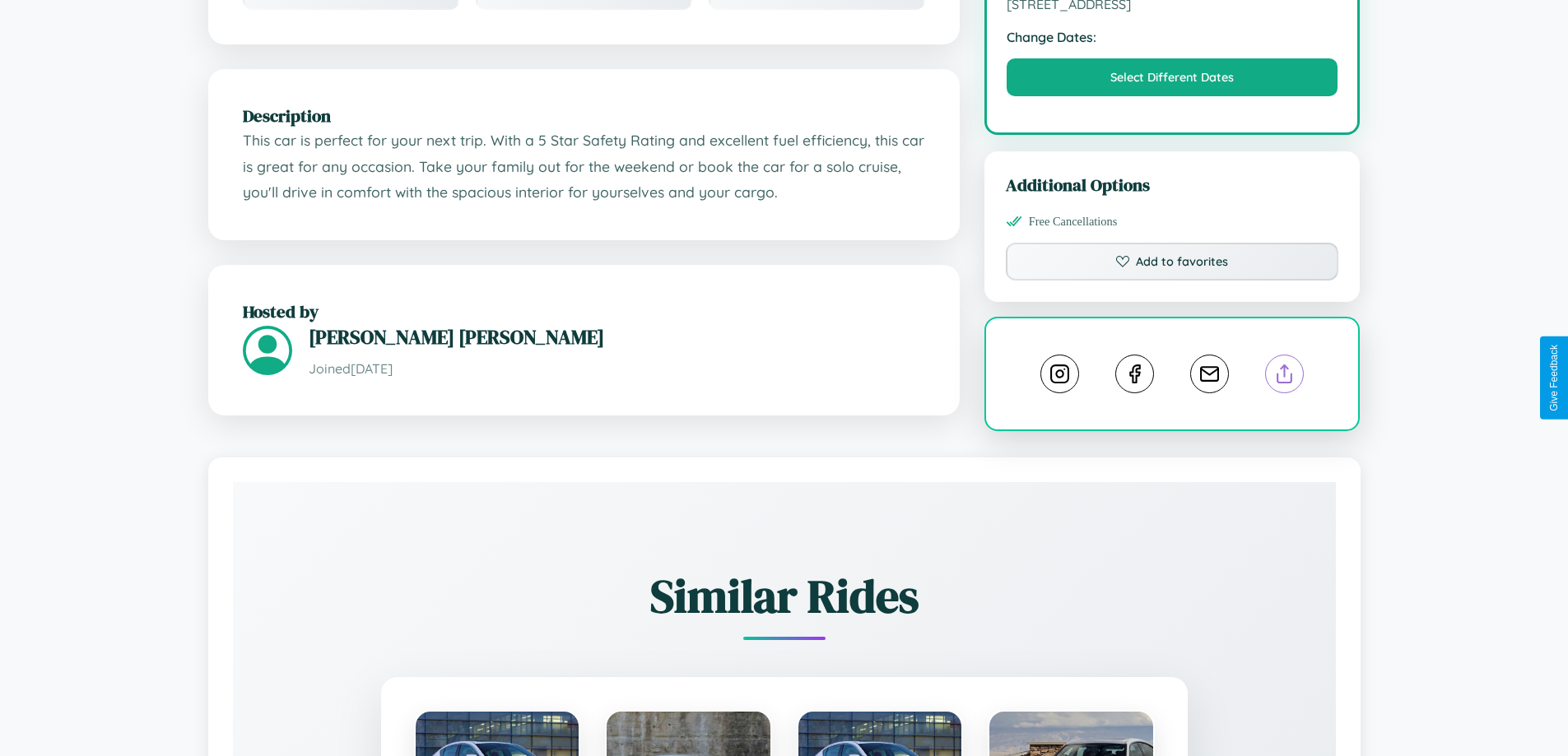
click at [1285, 376] on line at bounding box center [1285, 371] width 0 height 11
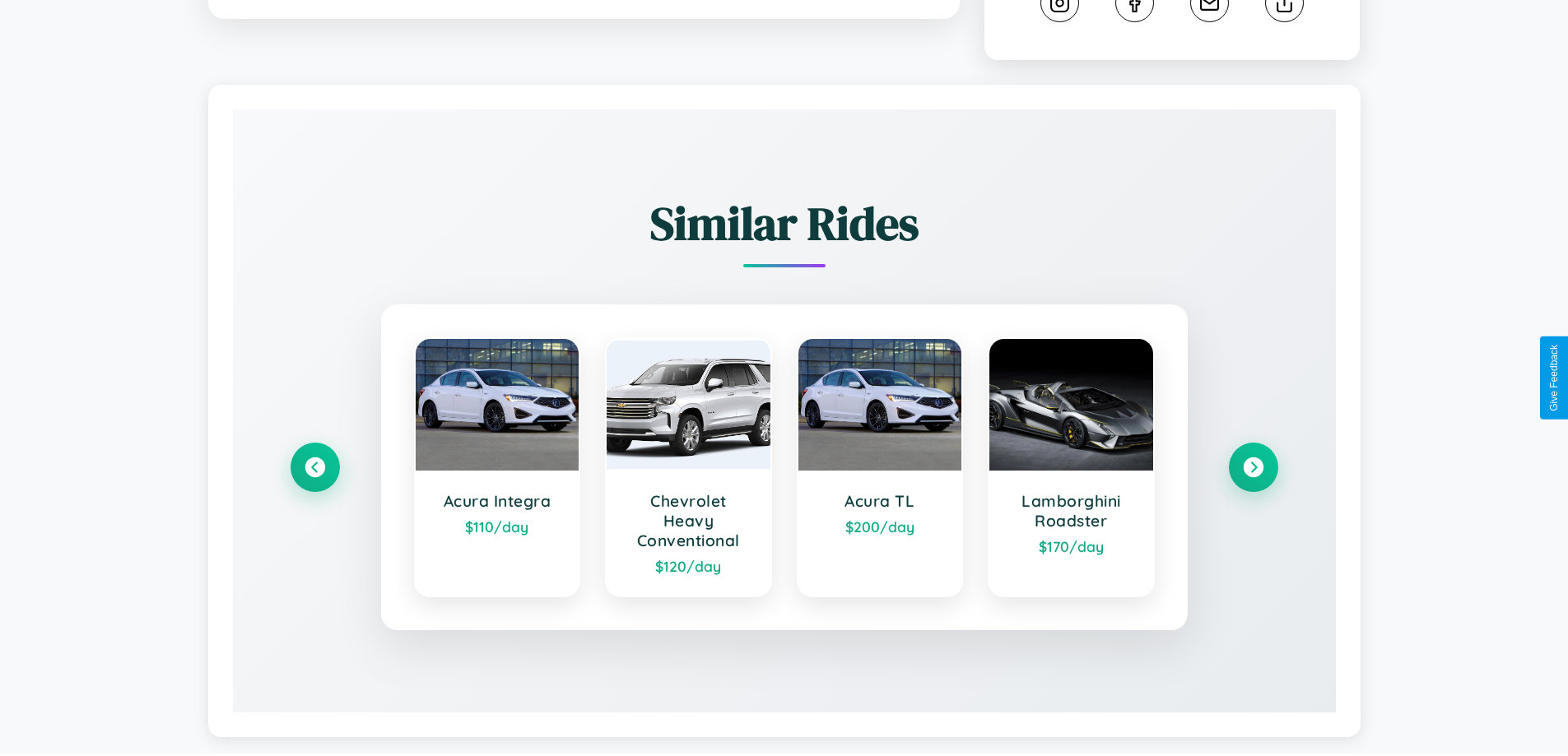
scroll to position [936, 0]
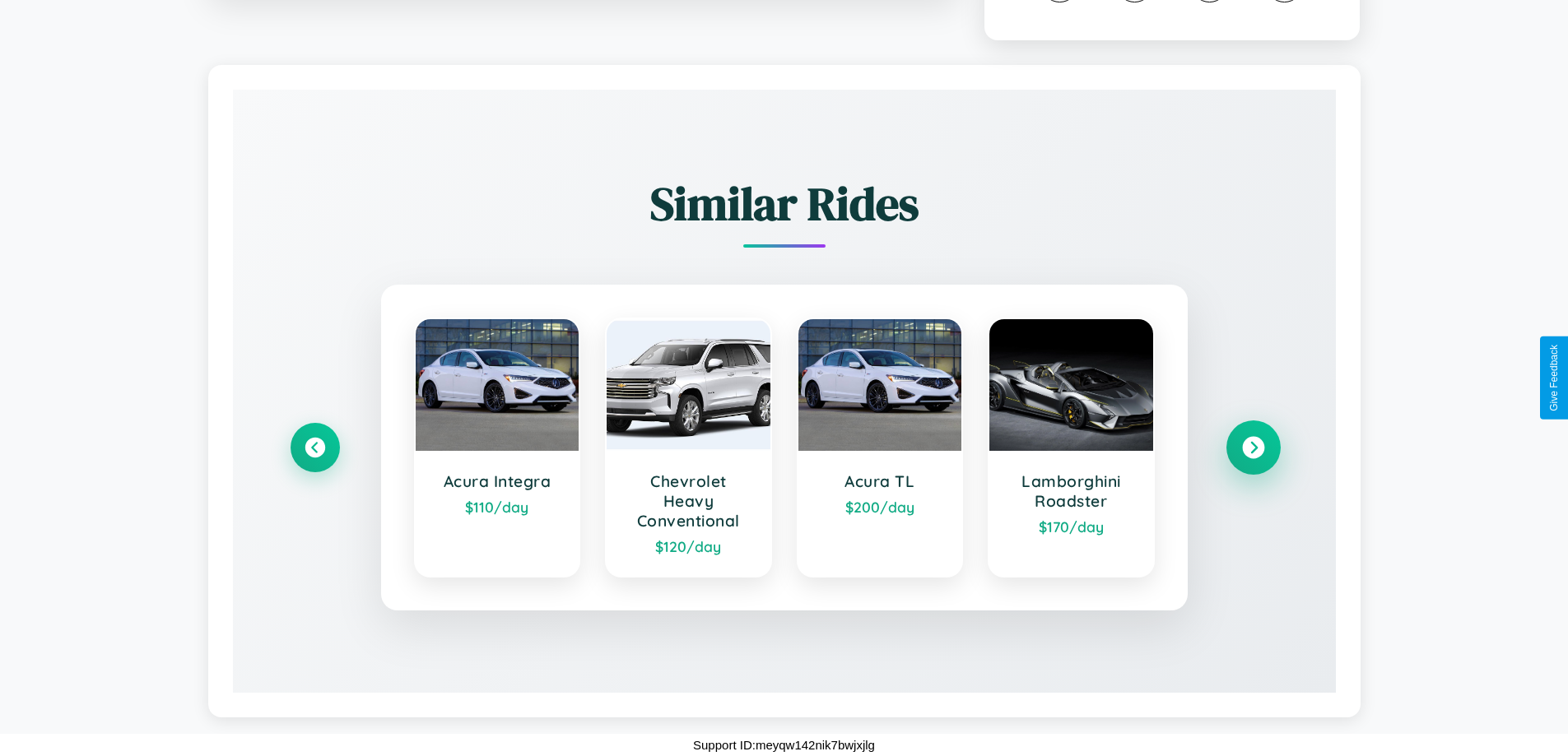
click at [1253, 448] on icon at bounding box center [1253, 449] width 23 height 23
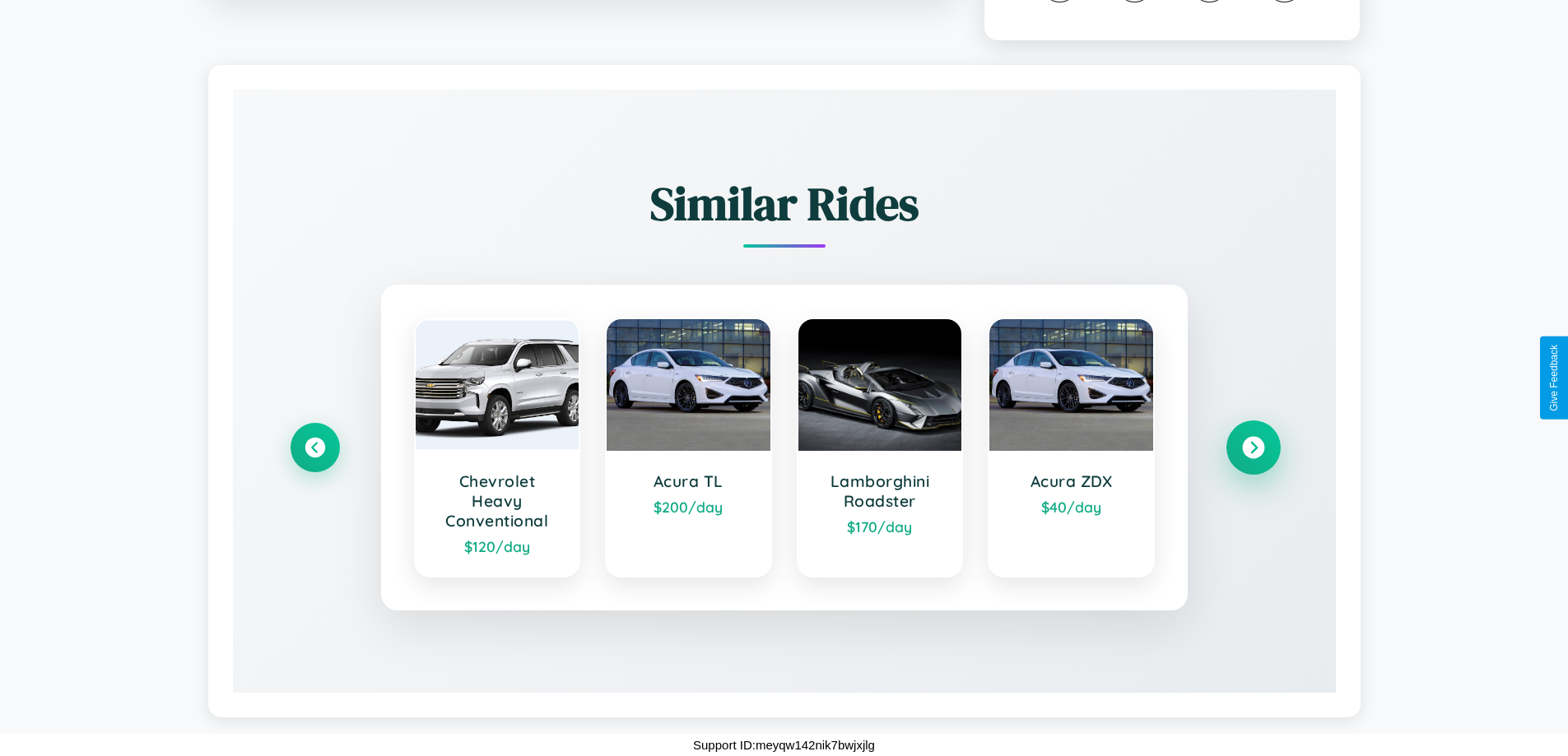
click at [1253, 448] on icon at bounding box center [1253, 449] width 23 height 23
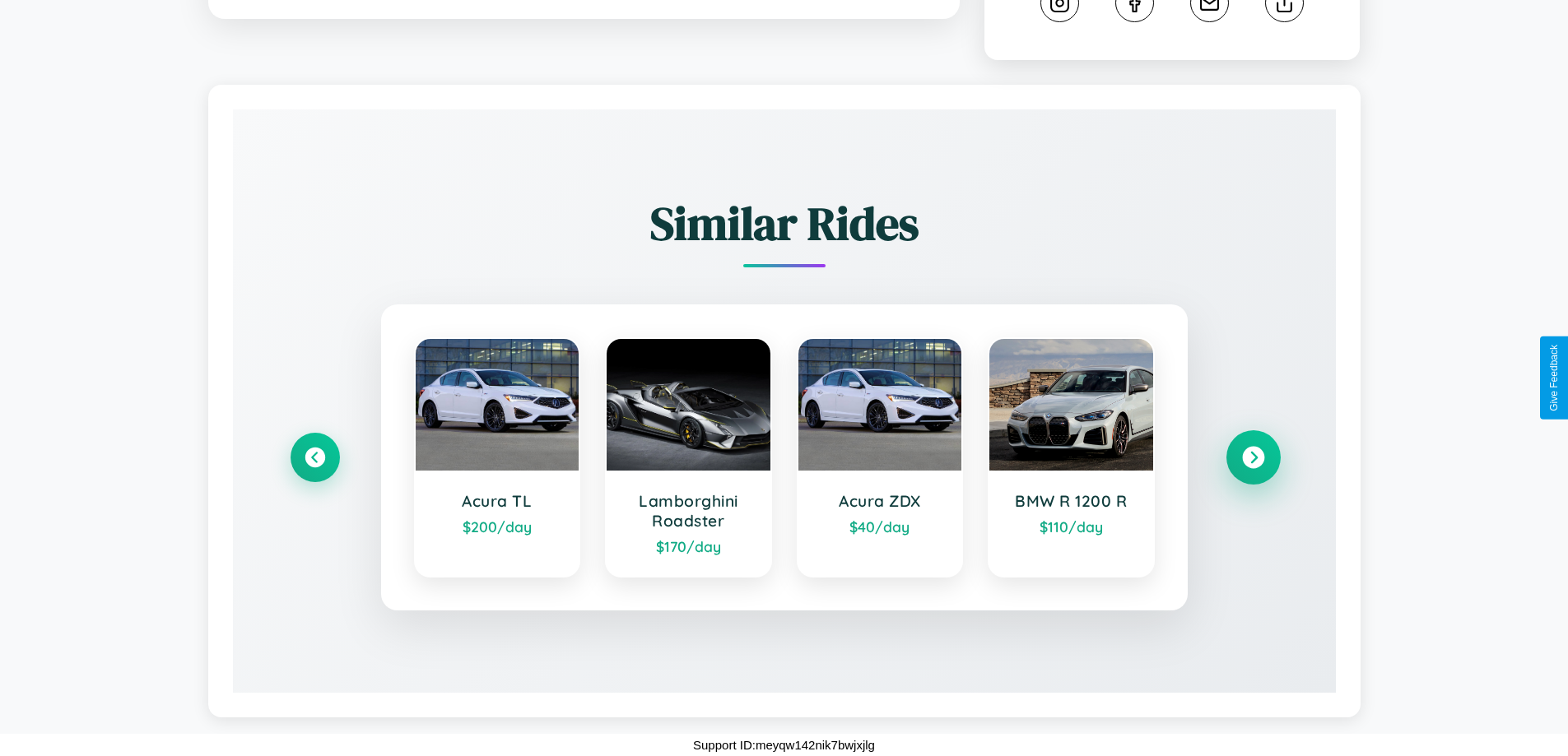
click at [1253, 457] on icon at bounding box center [1253, 458] width 23 height 23
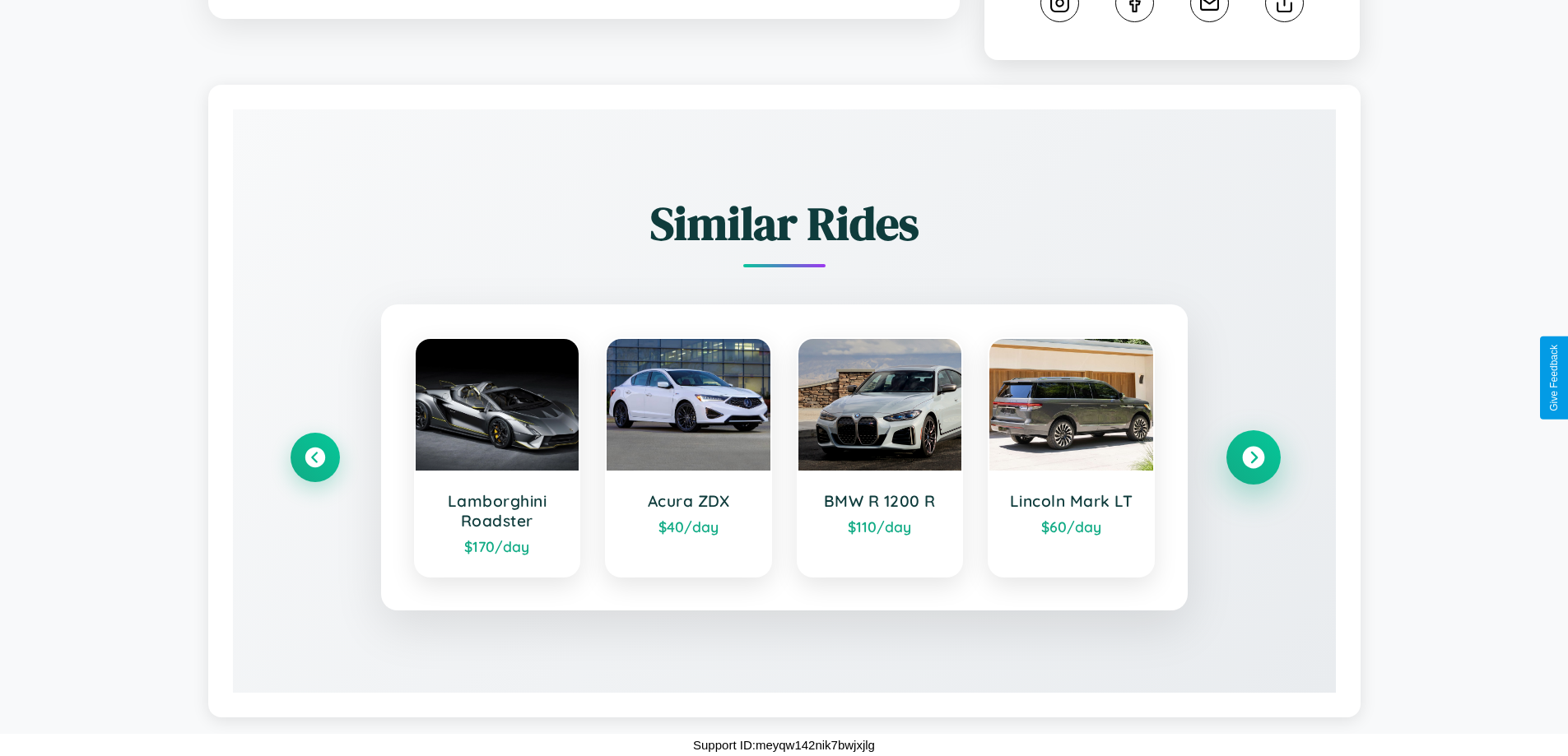
click at [1253, 457] on icon at bounding box center [1253, 458] width 23 height 23
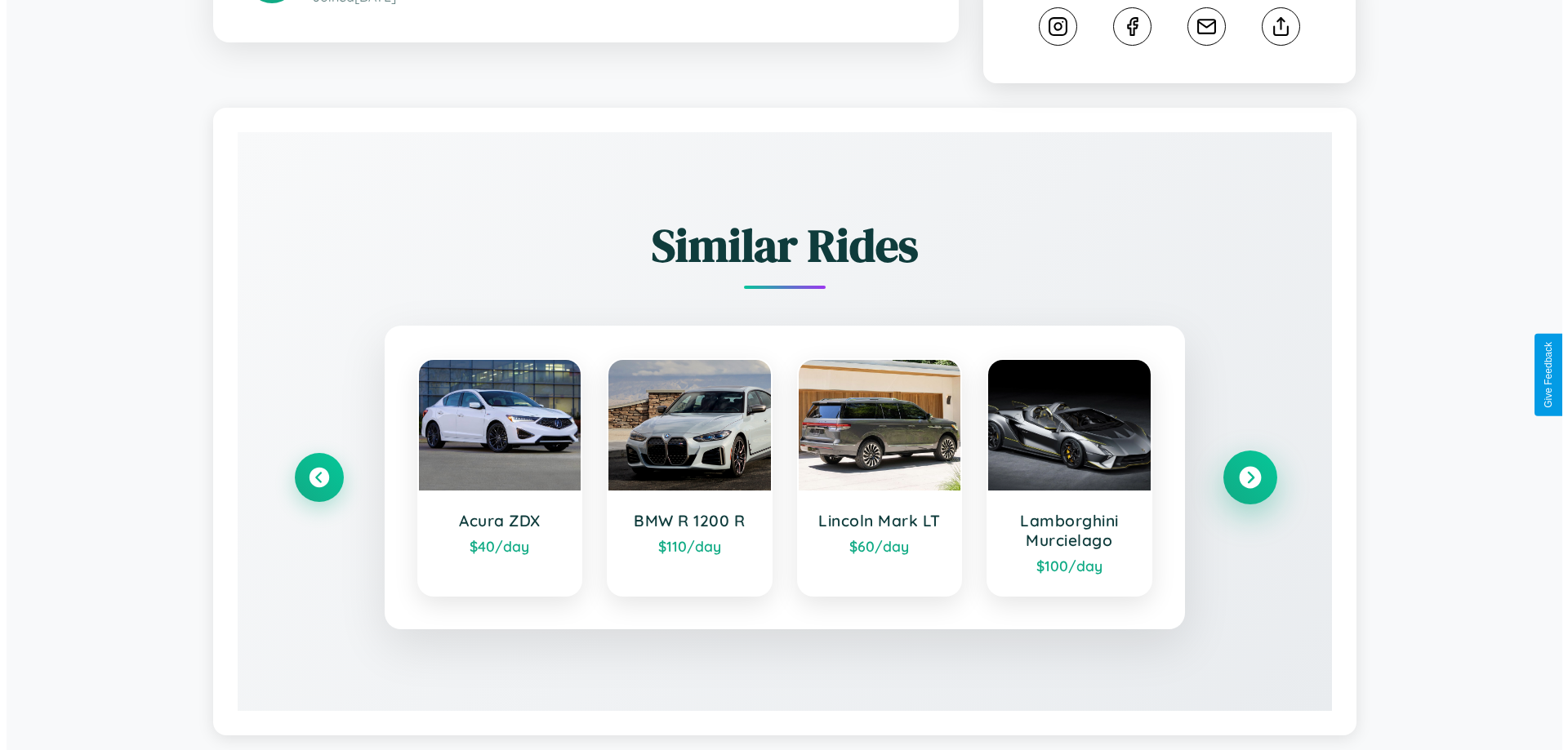
scroll to position [0, 0]
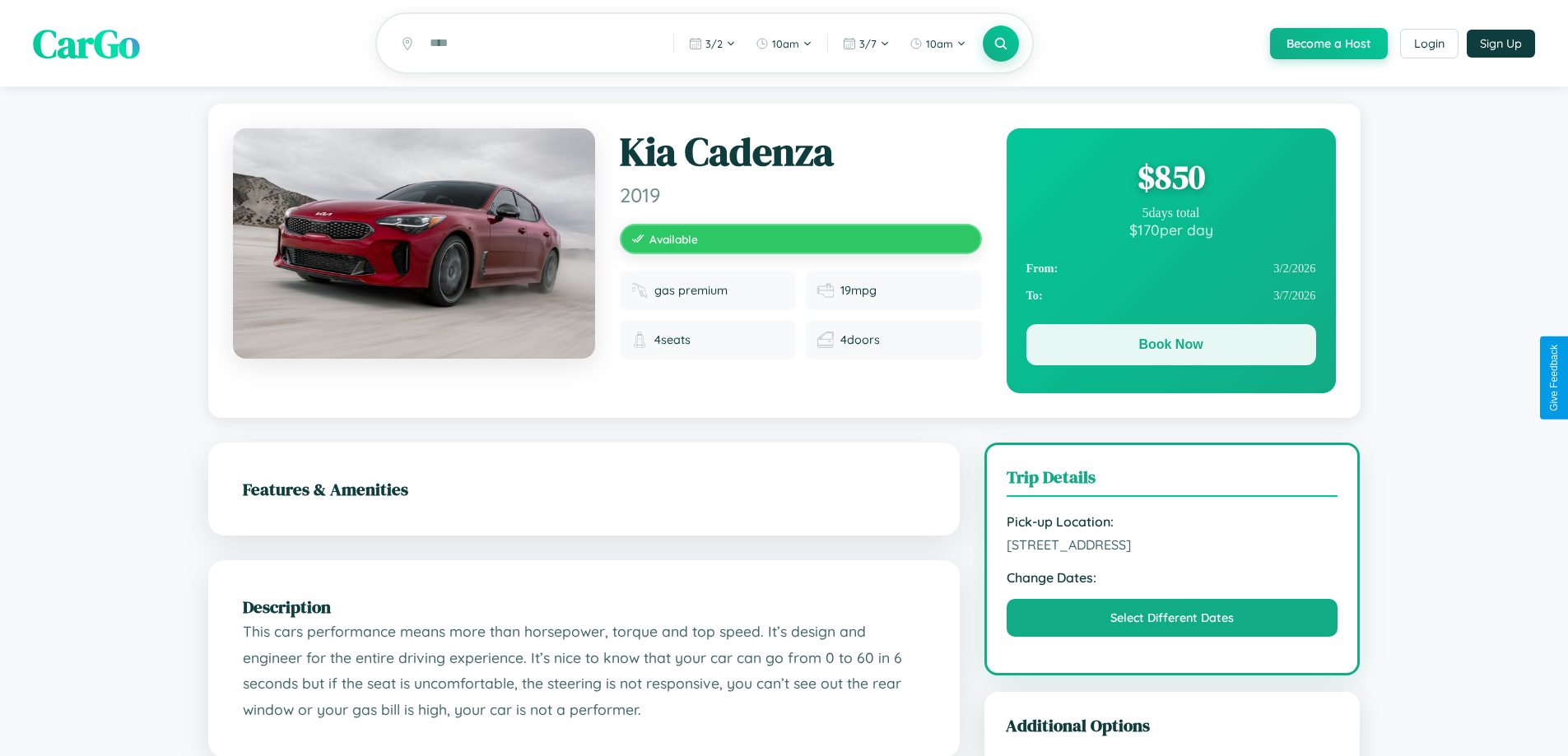
click at [1171, 349] on button "Book Now" at bounding box center [1171, 345] width 289 height 41
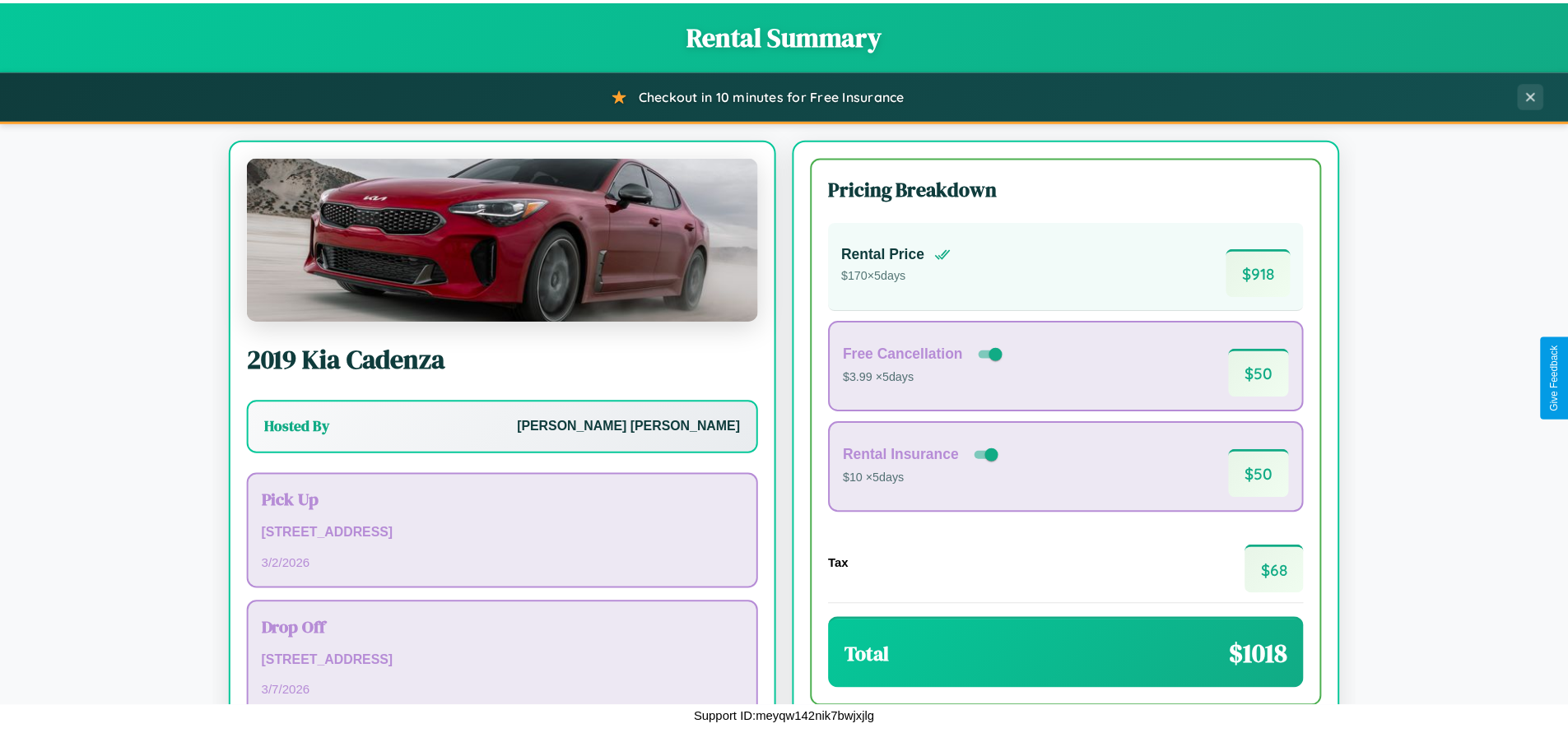
scroll to position [113, 0]
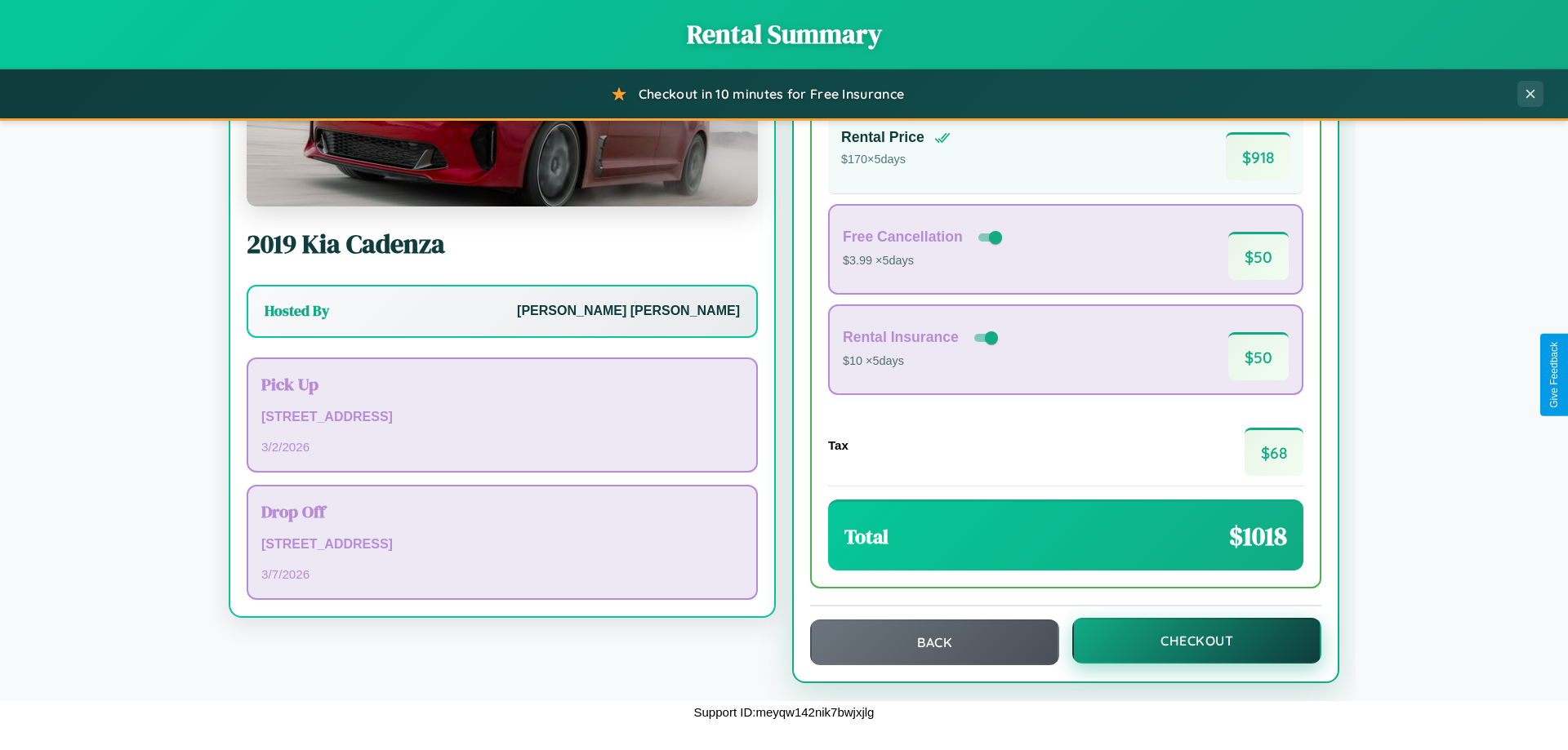
click at [1186, 641] on button "Checkout" at bounding box center [1197, 641] width 249 height 46
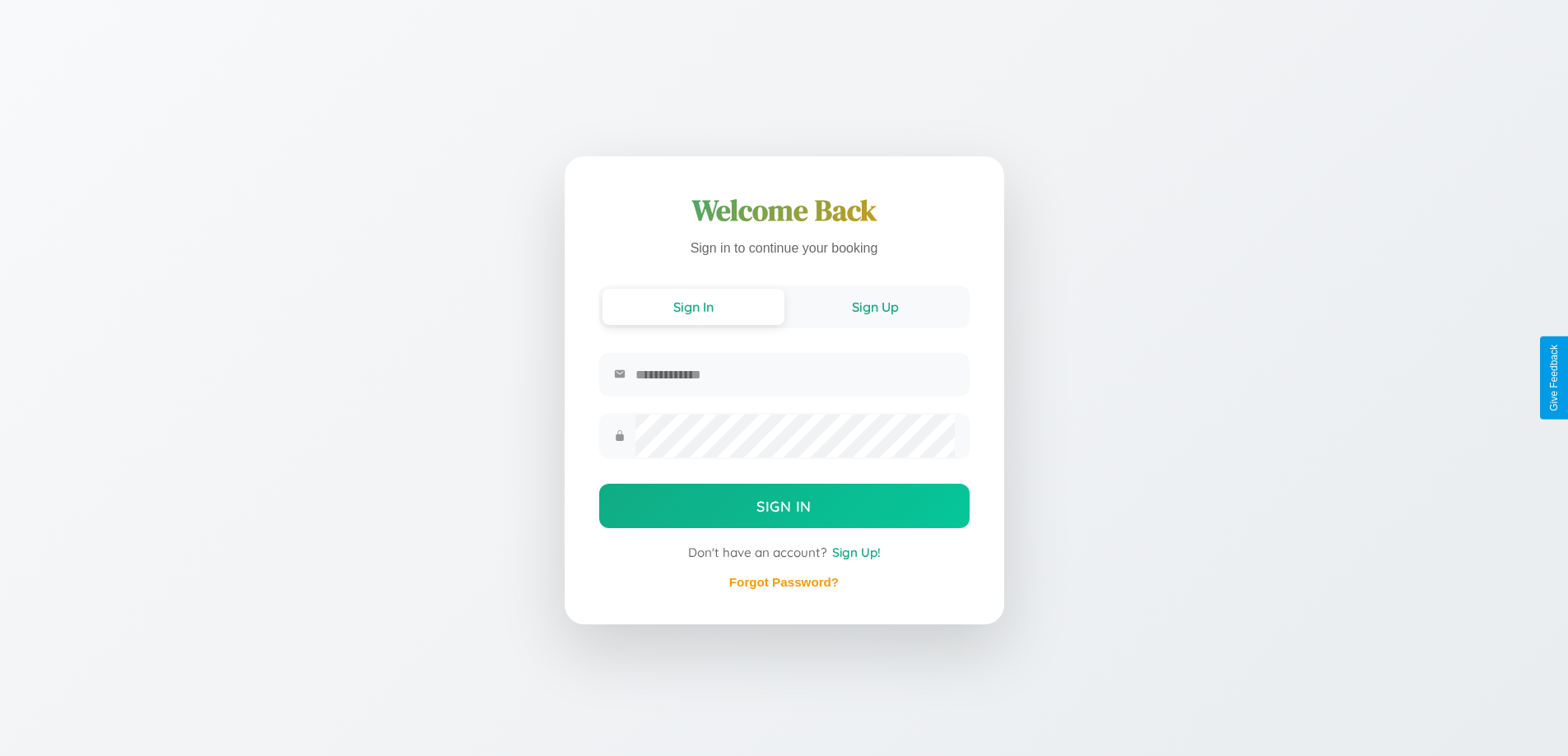
click at [875, 308] on button "Sign Up" at bounding box center [875, 306] width 182 height 36
